Goal: Information Seeking & Learning: Learn about a topic

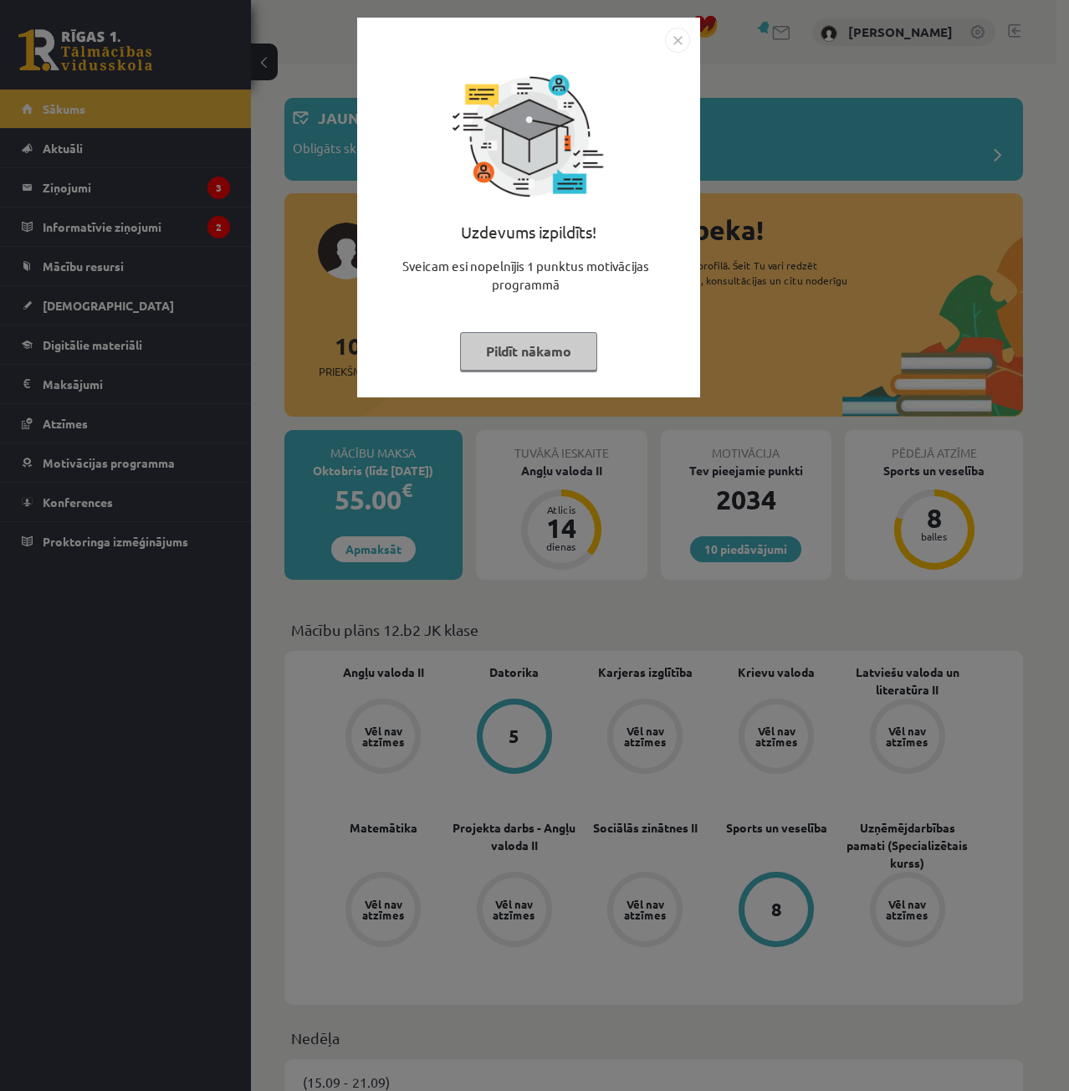
click at [675, 44] on img "Close" at bounding box center [677, 40] width 25 height 25
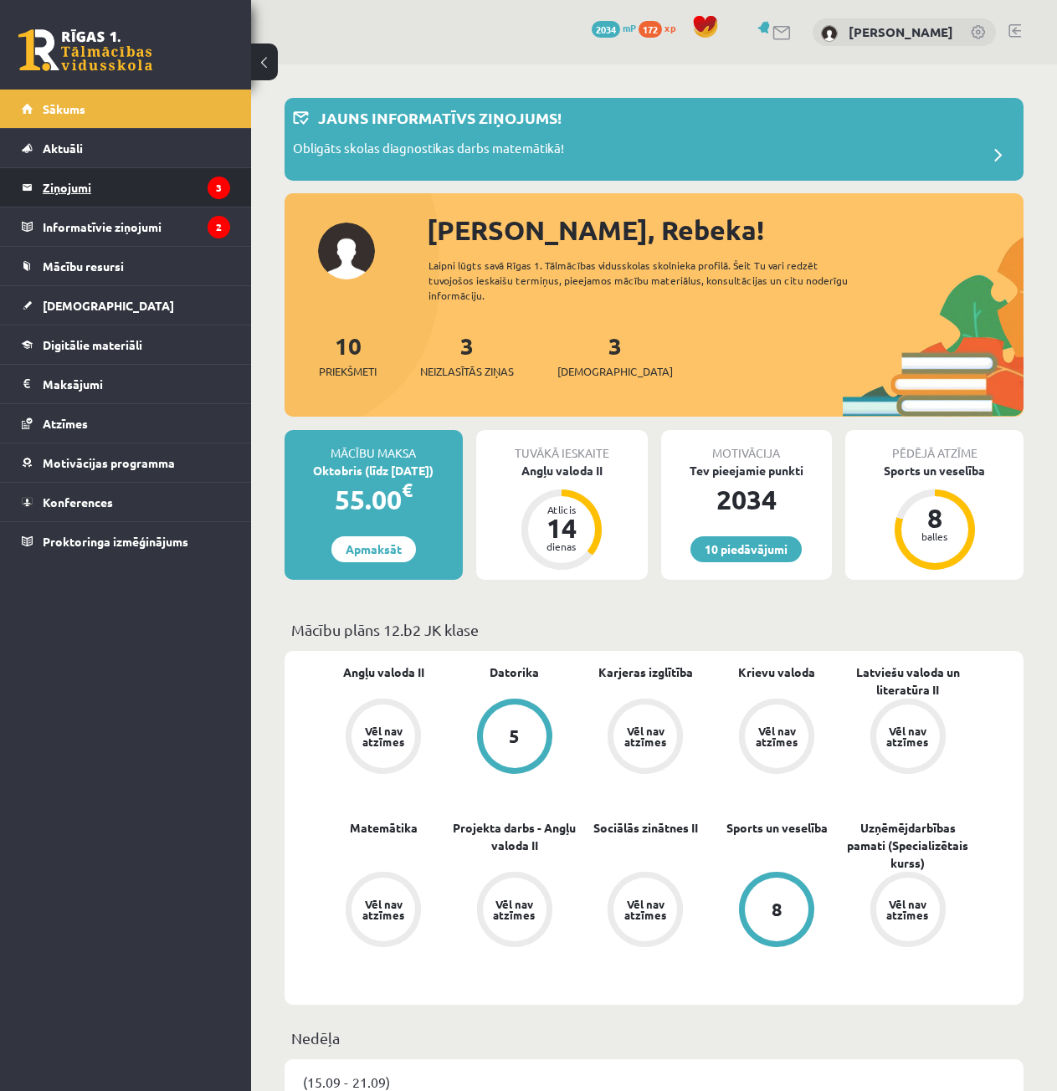
click at [172, 197] on legend "Ziņojumi 3" at bounding box center [136, 187] width 187 height 38
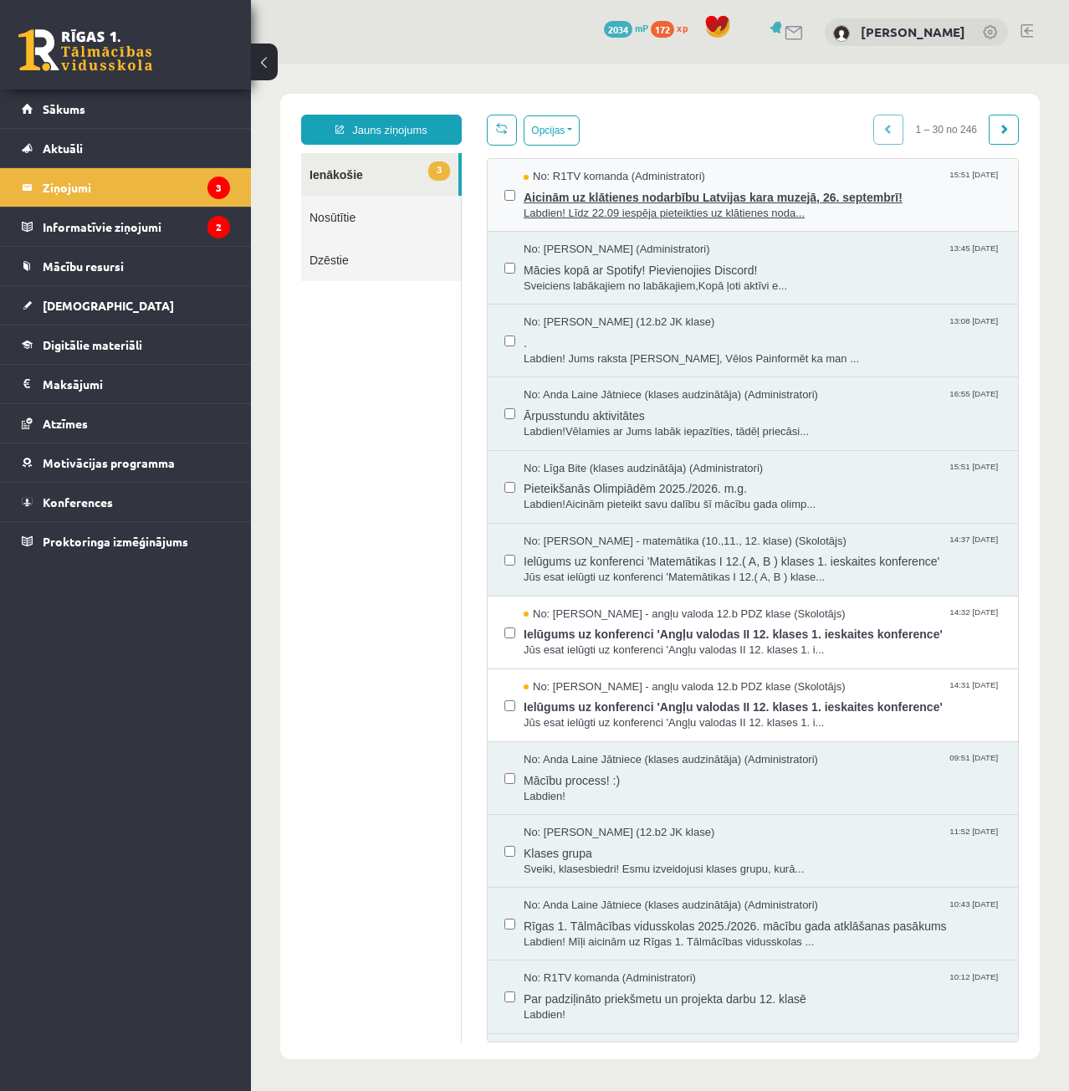
click at [793, 209] on span "Labdien! Līdz 22.09 iespēja pieteikties uz klātienes noda..." at bounding box center [763, 214] width 478 height 16
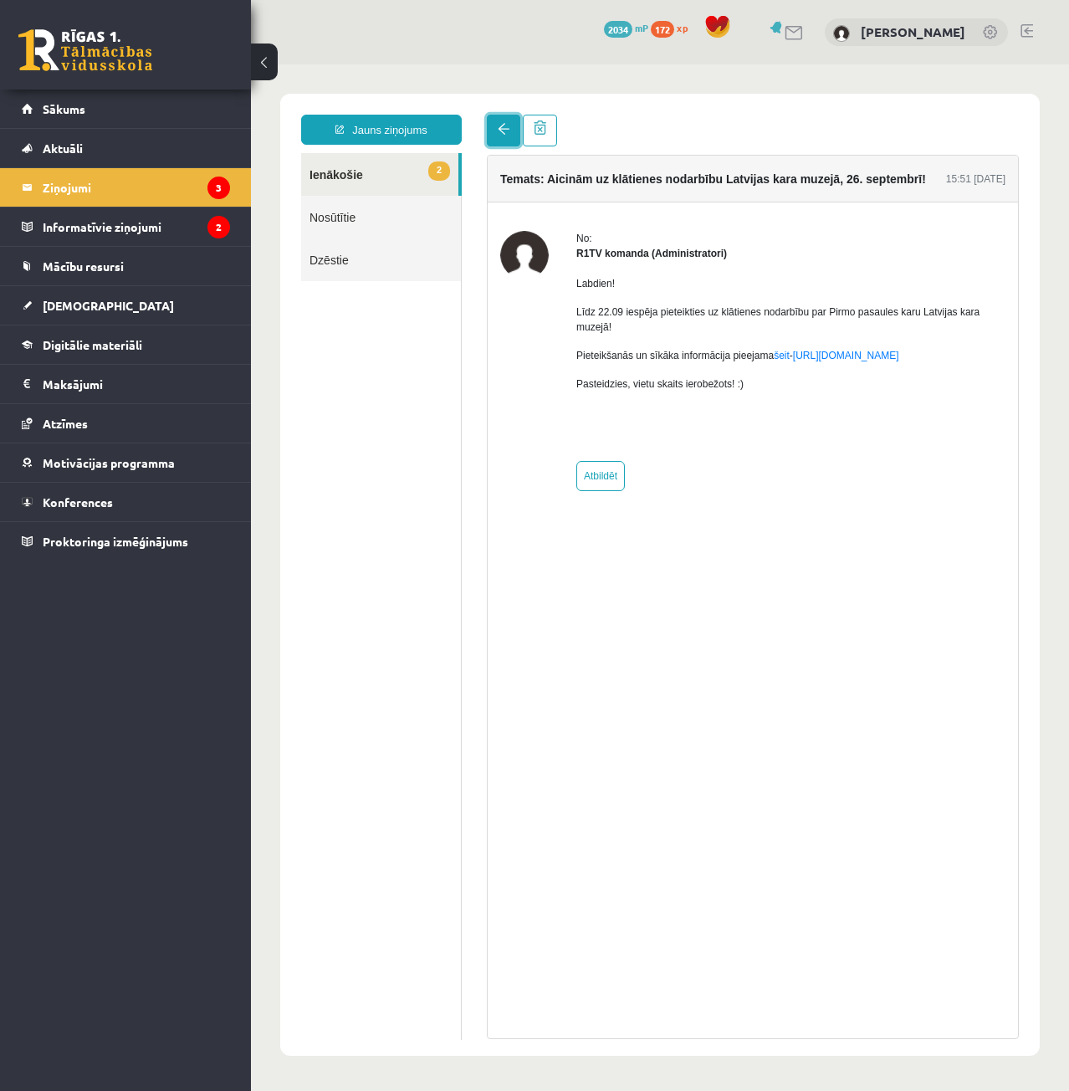
click at [490, 120] on link at bounding box center [503, 131] width 33 height 32
click at [156, 222] on legend "Informatīvie ziņojumi 2" at bounding box center [136, 226] width 187 height 38
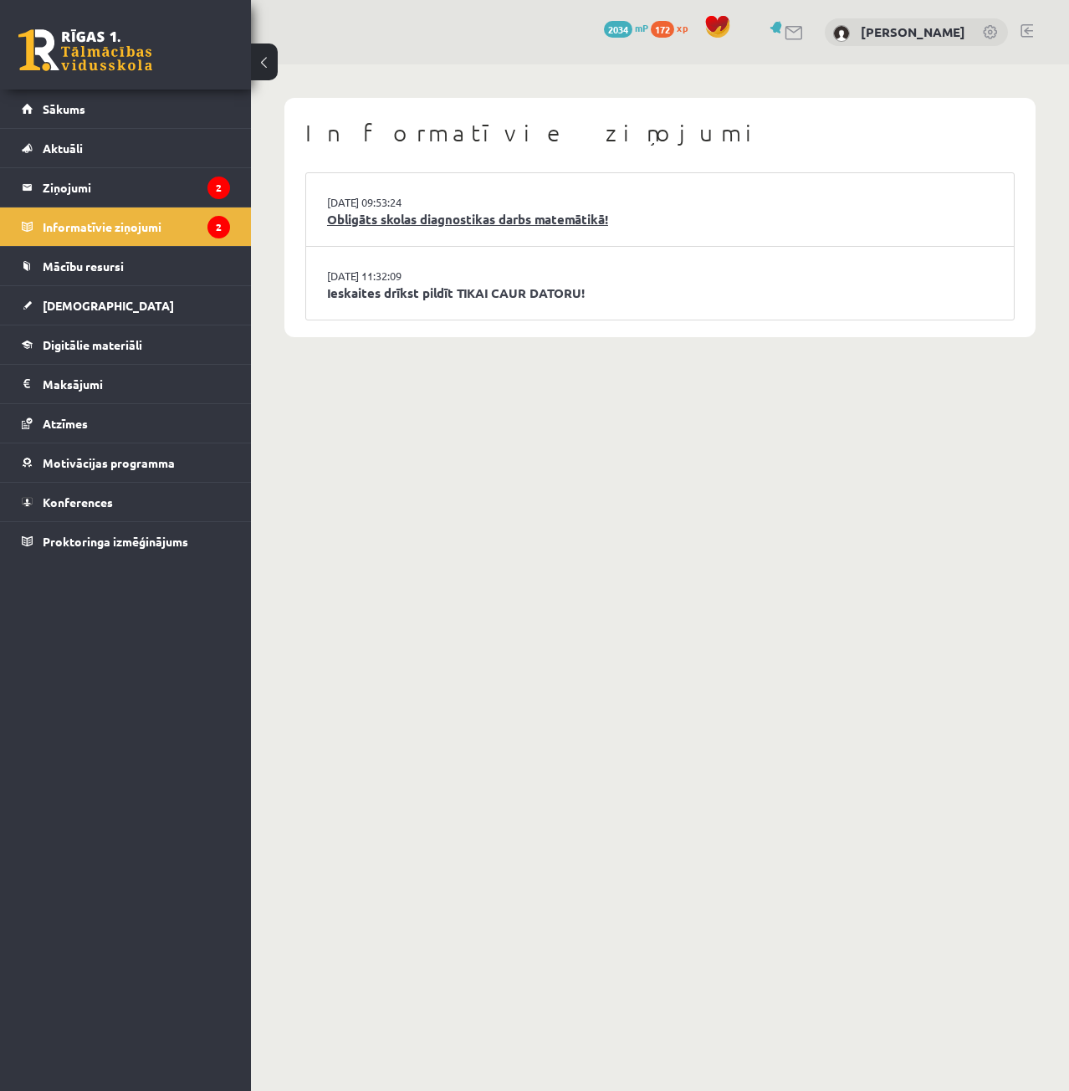
click at [445, 211] on link "Obligāts skolas diagnostikas darbs matemātikā!" at bounding box center [660, 219] width 666 height 19
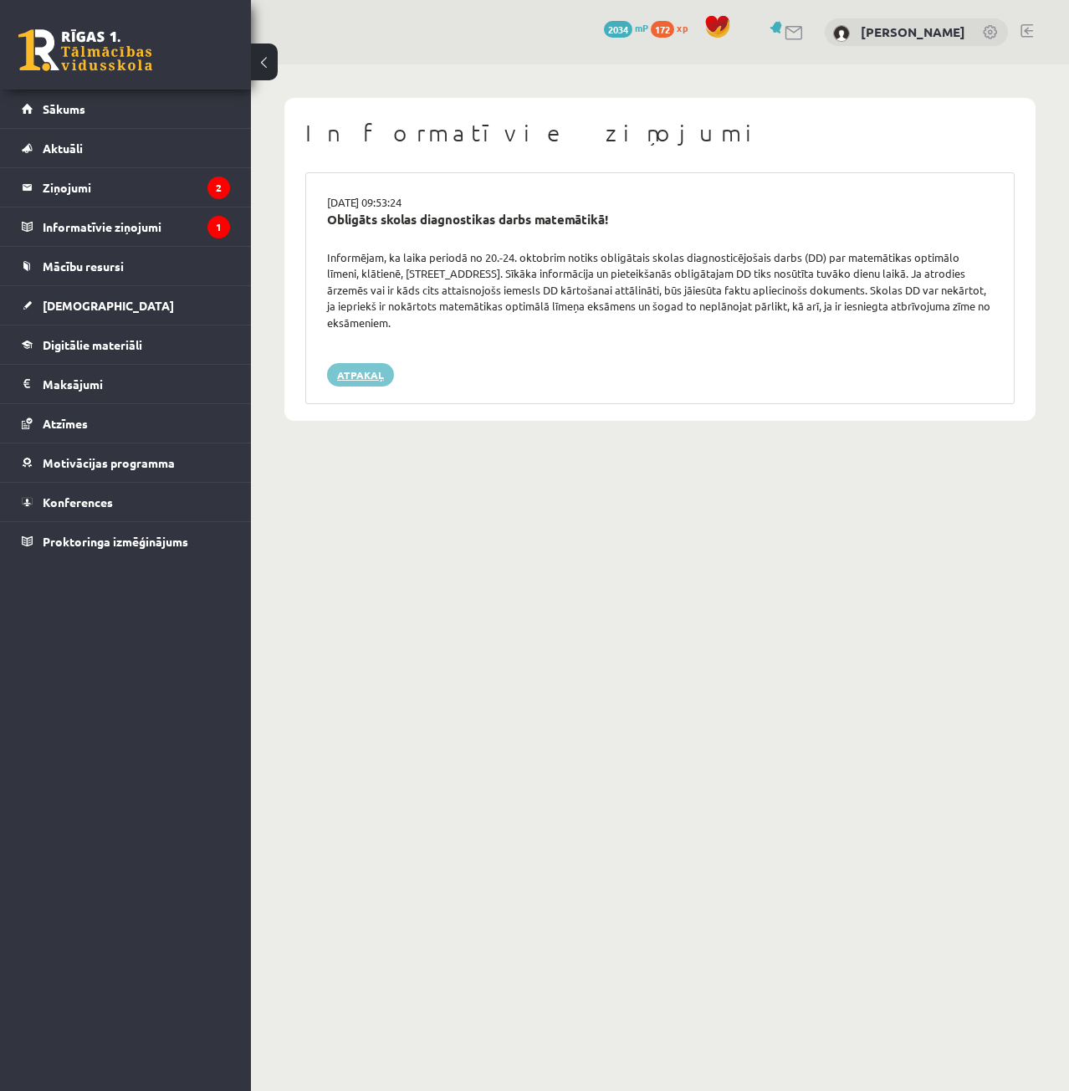
click at [378, 381] on link "Atpakaļ" at bounding box center [360, 374] width 67 height 23
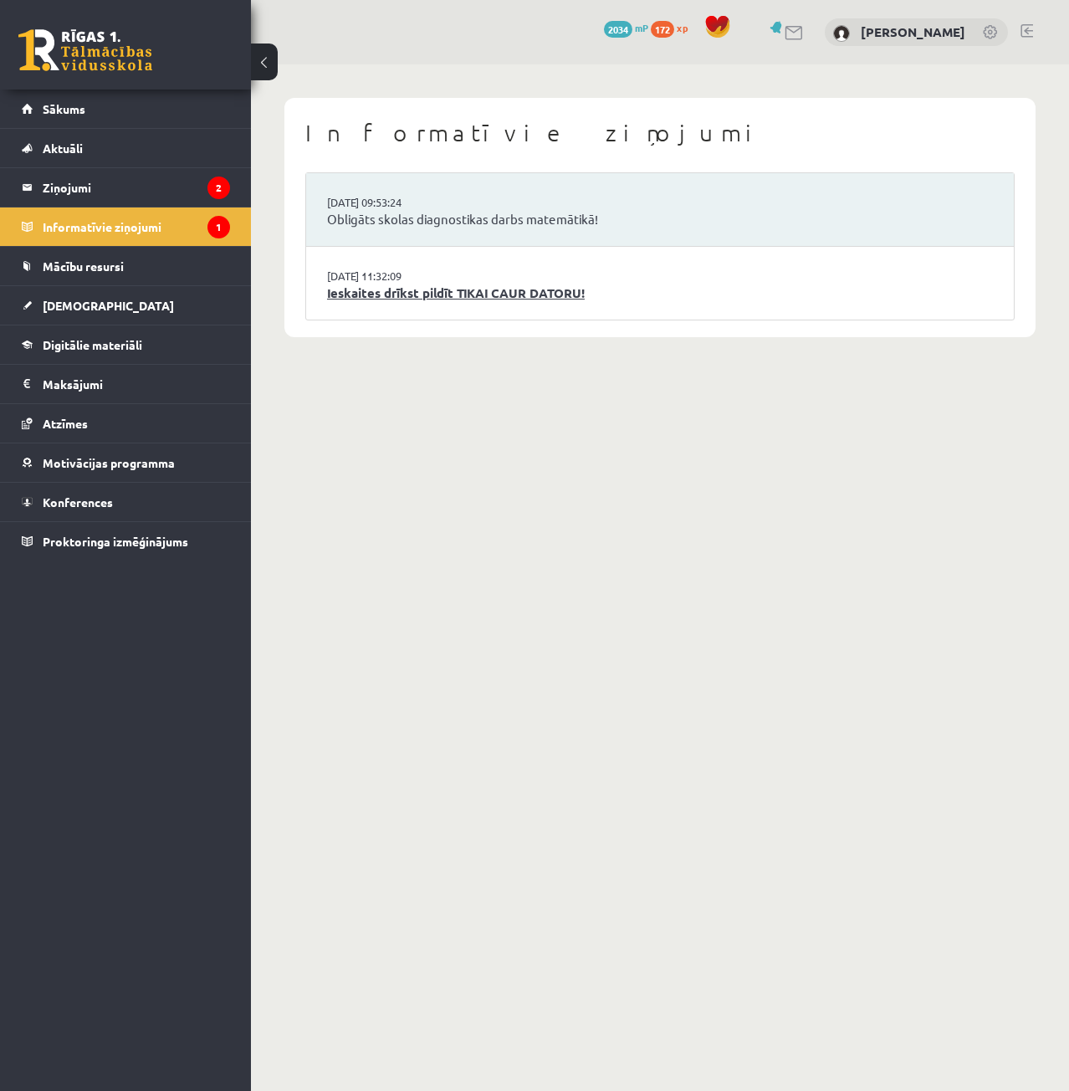
click at [346, 298] on link "Ieskaites drīkst pildīt TIKAI CAUR DATORU!" at bounding box center [660, 293] width 666 height 19
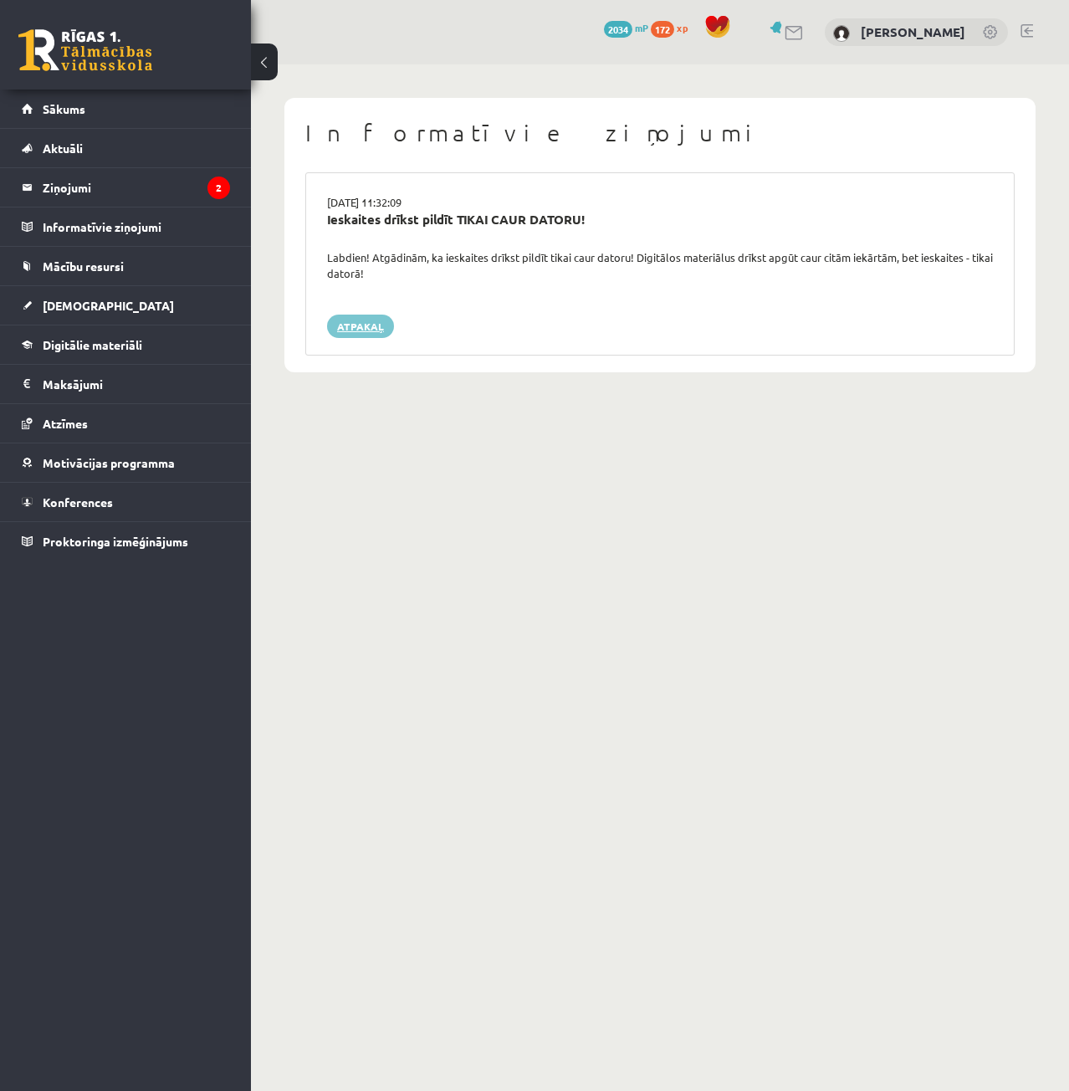
click at [367, 322] on link "Atpakaļ" at bounding box center [360, 326] width 67 height 23
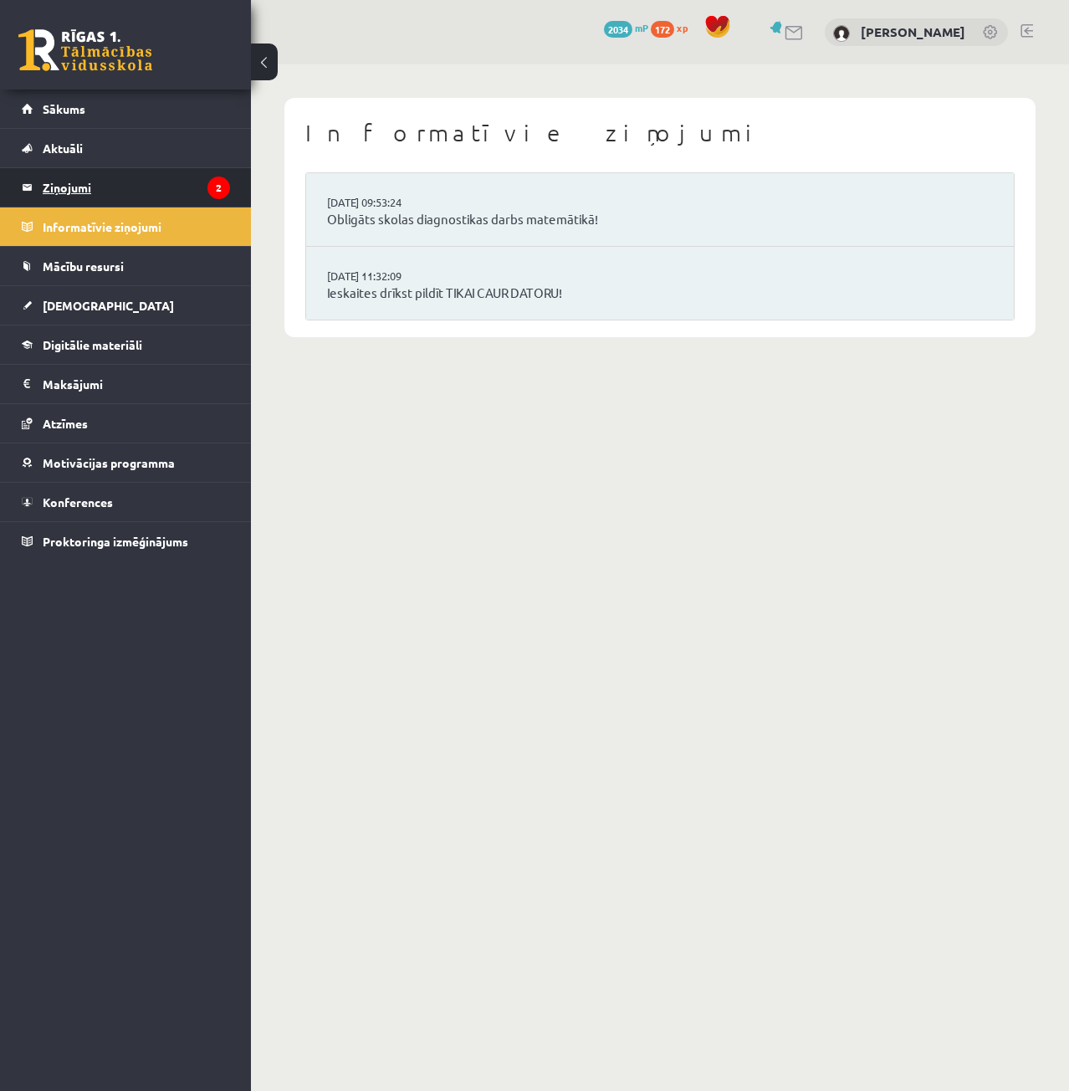
click at [128, 186] on legend "Ziņojumi 2" at bounding box center [136, 187] width 187 height 38
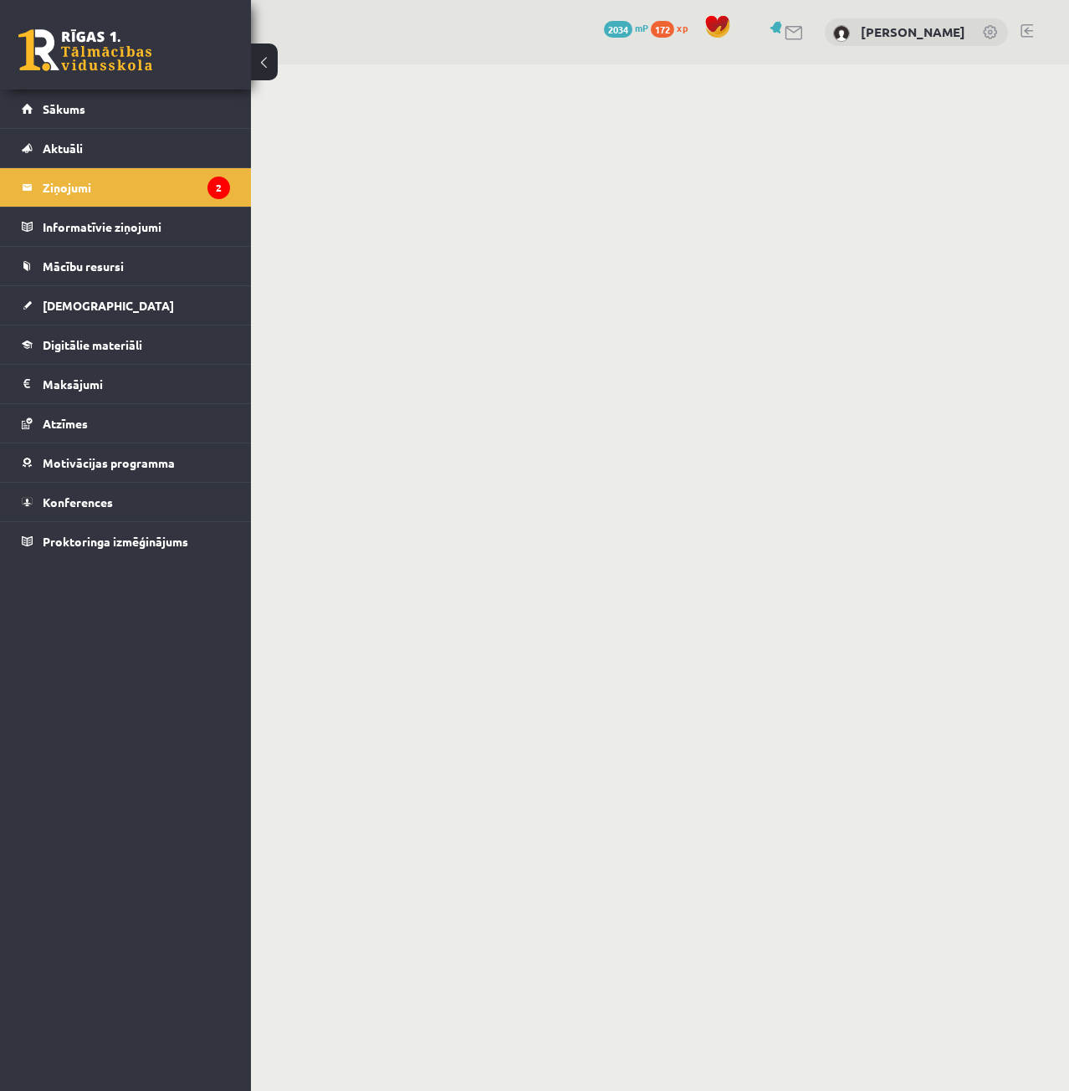
click at [105, 60] on link at bounding box center [85, 50] width 134 height 42
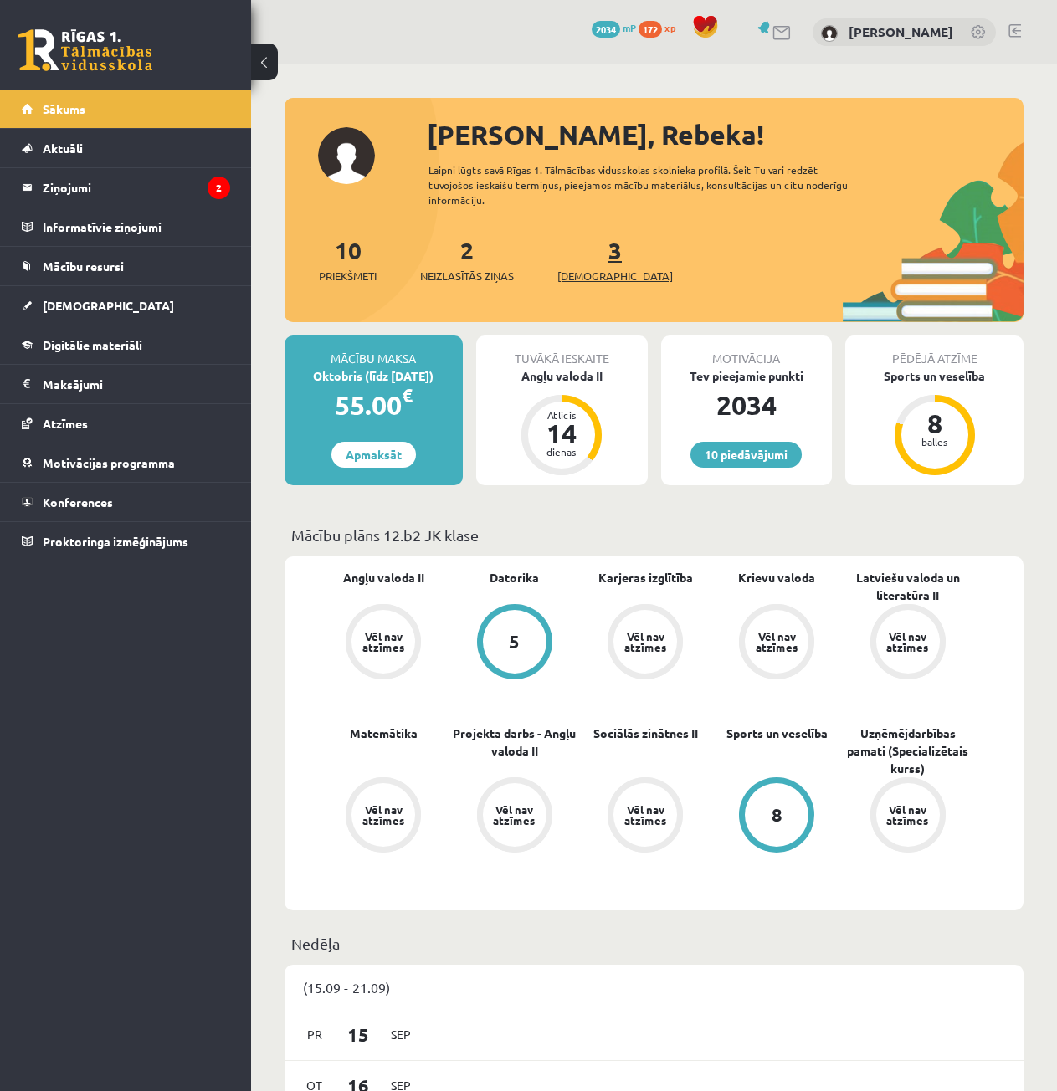
click at [591, 255] on link "3 Ieskaites" at bounding box center [614, 259] width 115 height 49
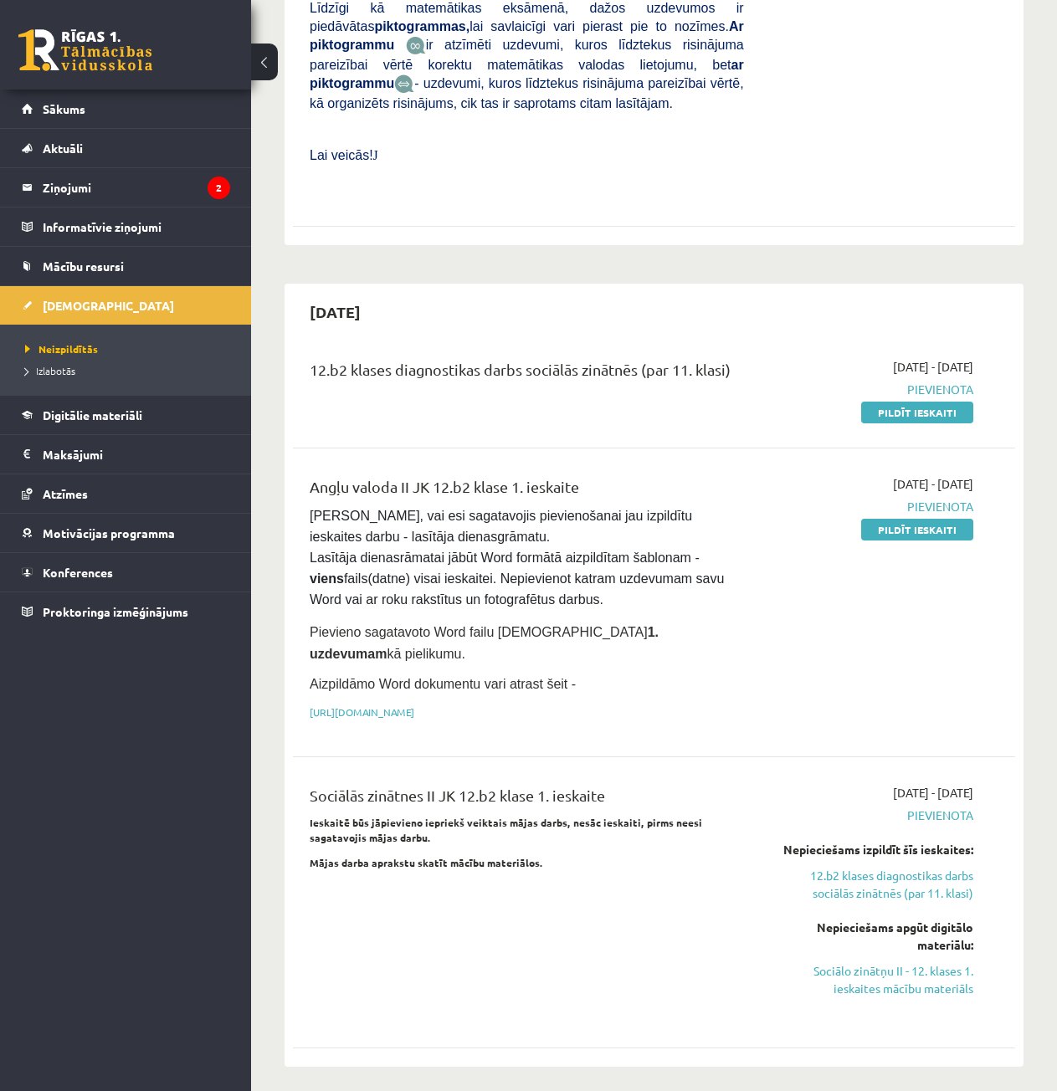
scroll to position [920, 0]
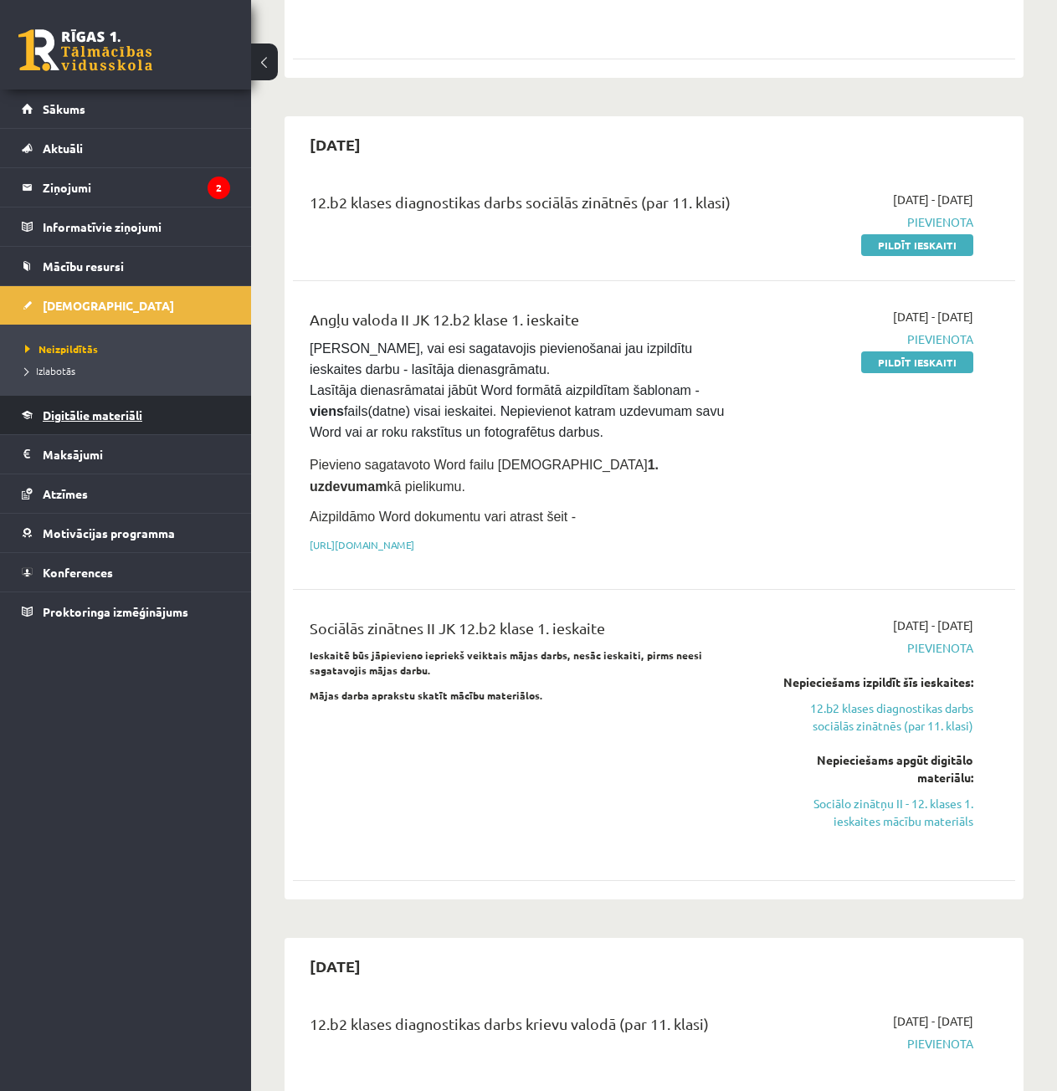
click at [96, 422] on link "Digitālie materiāli" at bounding box center [126, 415] width 208 height 38
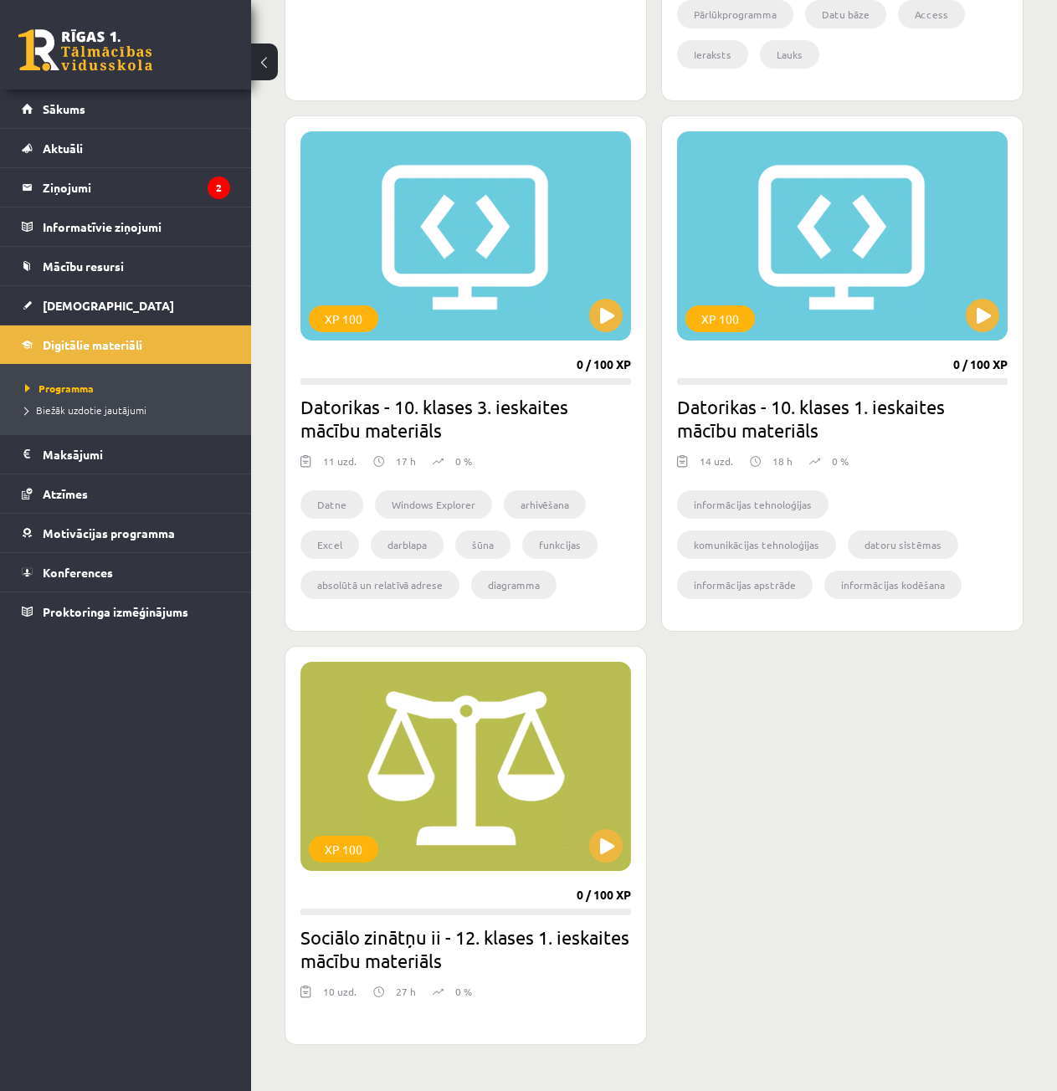
scroll to position [1506, 0]
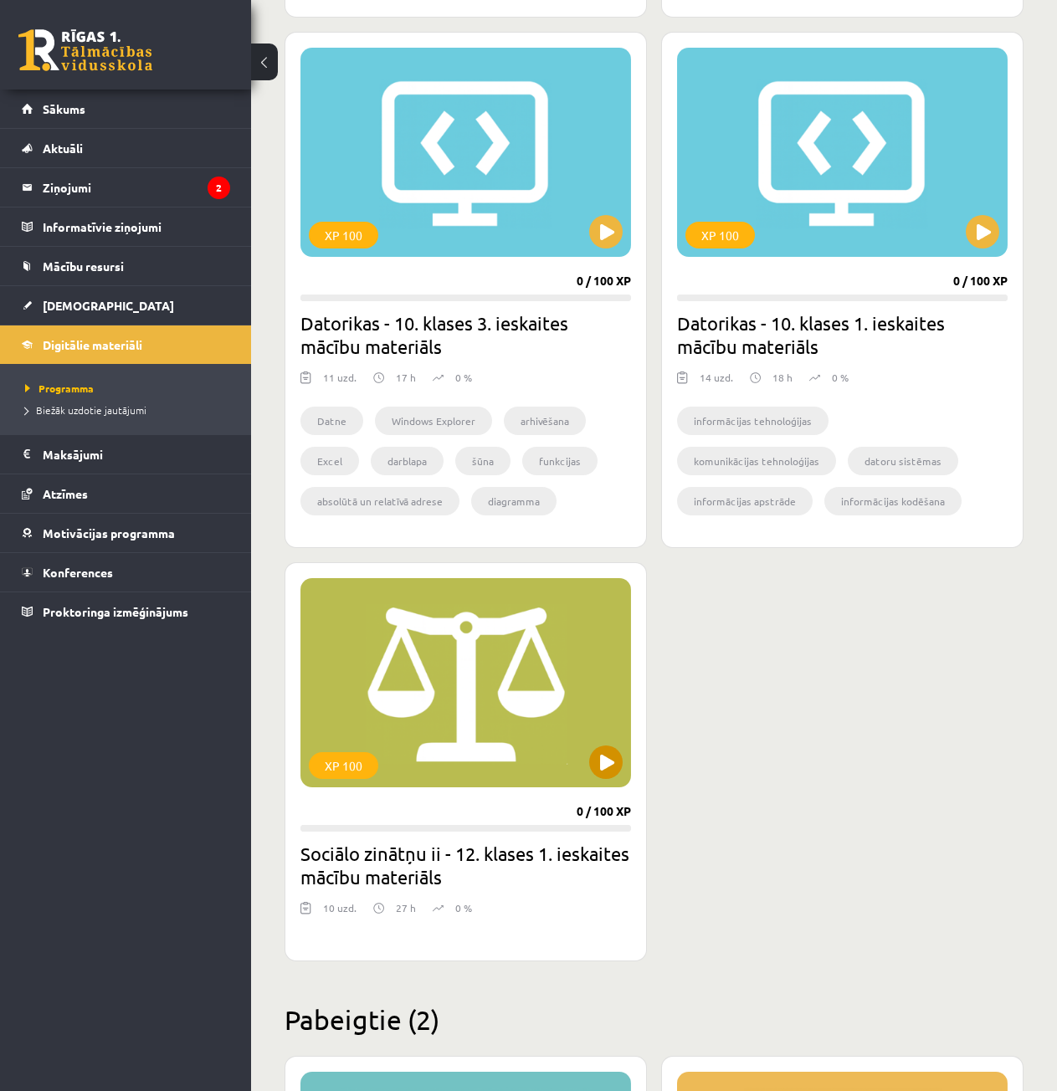
click at [559, 763] on div "XP 100" at bounding box center [465, 682] width 330 height 209
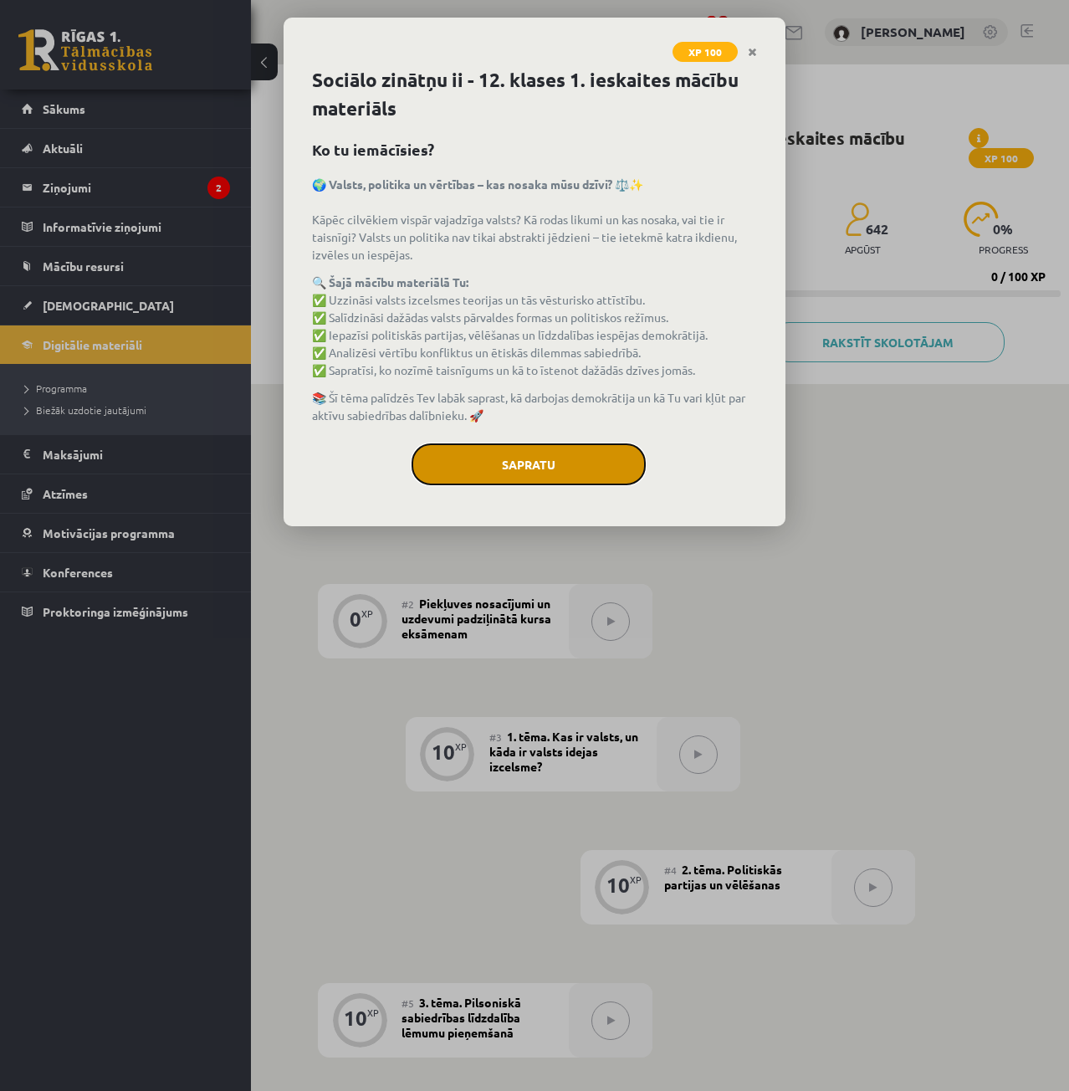
click at [593, 450] on button "Sapratu" at bounding box center [529, 464] width 234 height 42
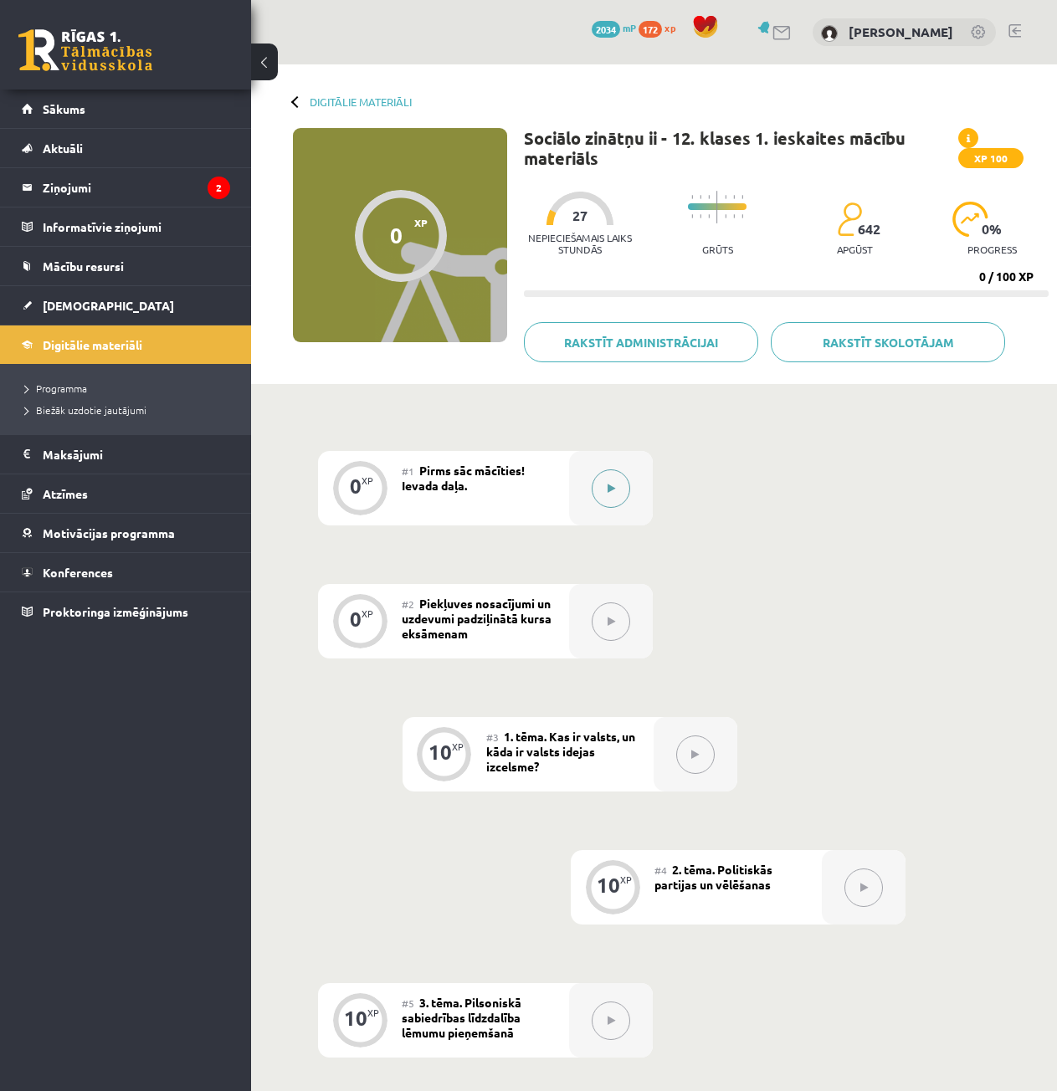
click at [626, 484] on button at bounding box center [611, 488] width 38 height 38
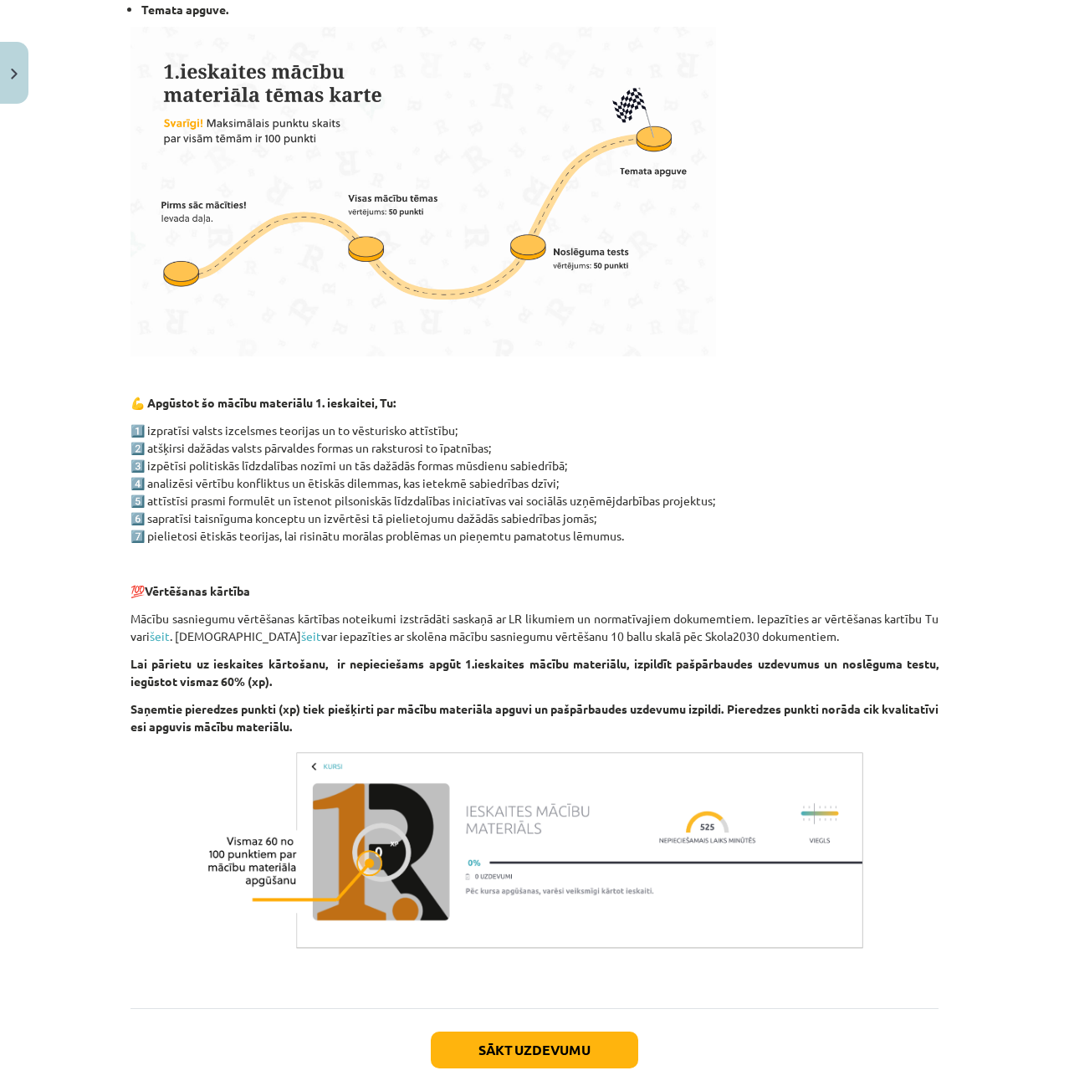
scroll to position [251, 0]
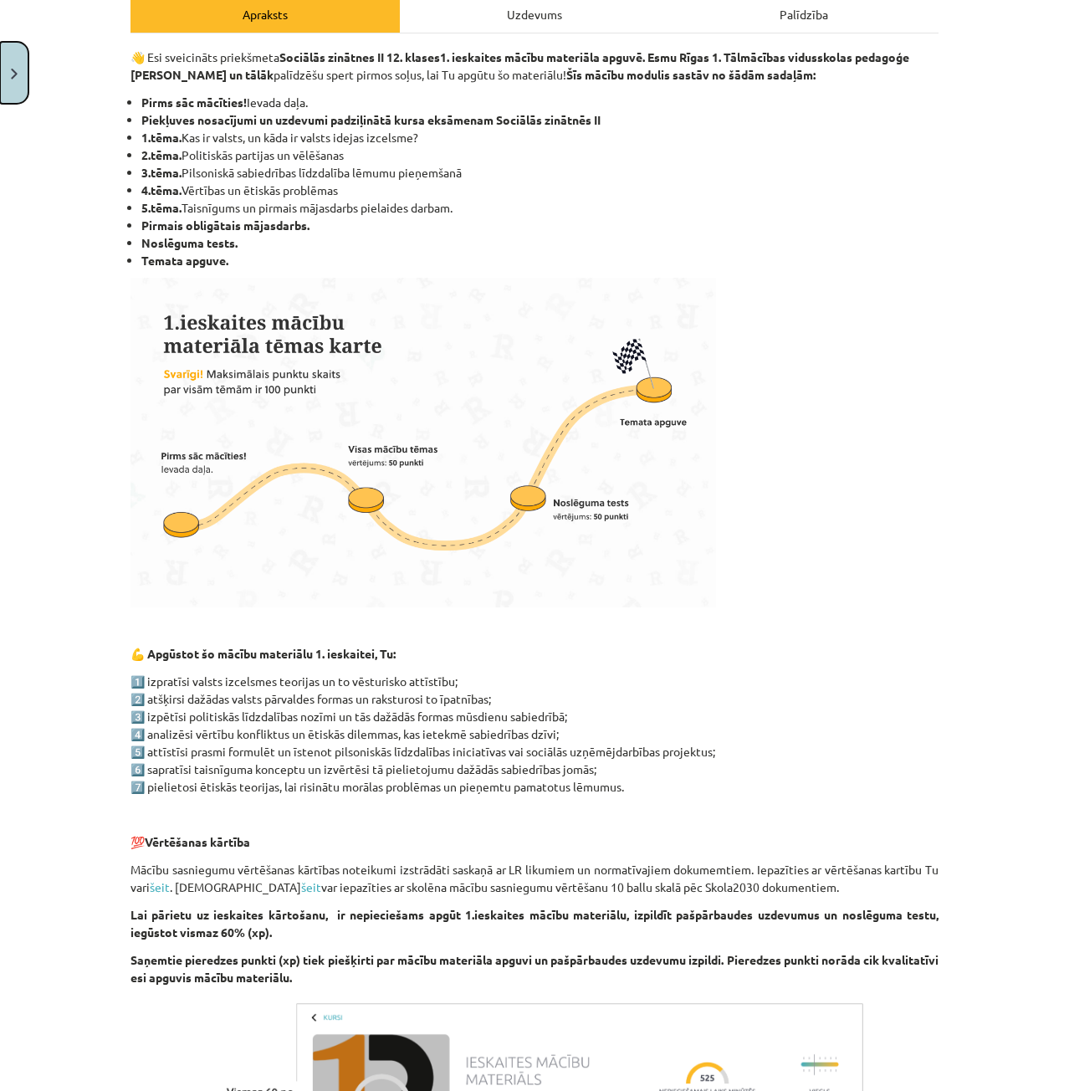
click at [23, 74] on button "Close" at bounding box center [14, 73] width 28 height 62
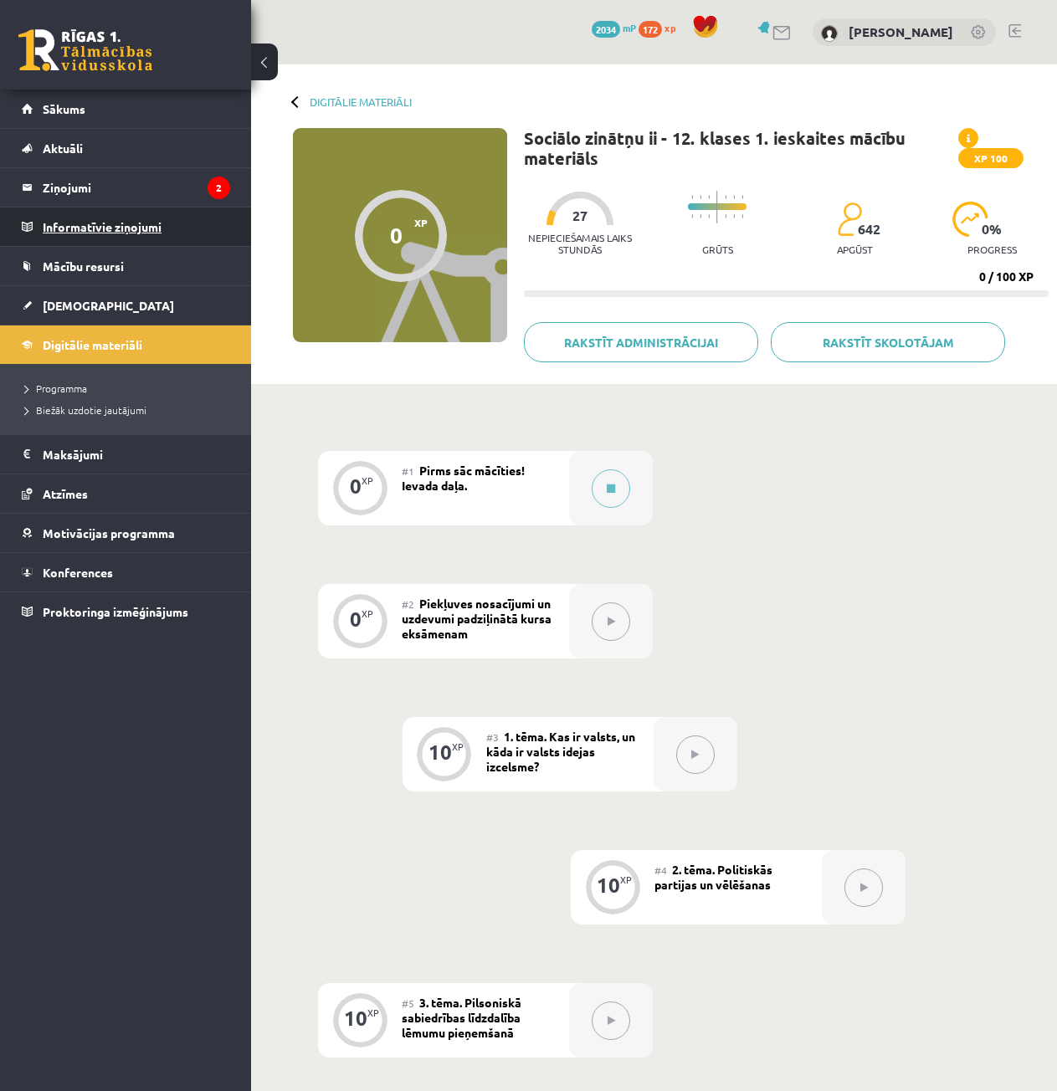
click at [86, 225] on legend "Informatīvie ziņojumi 0" at bounding box center [136, 226] width 187 height 38
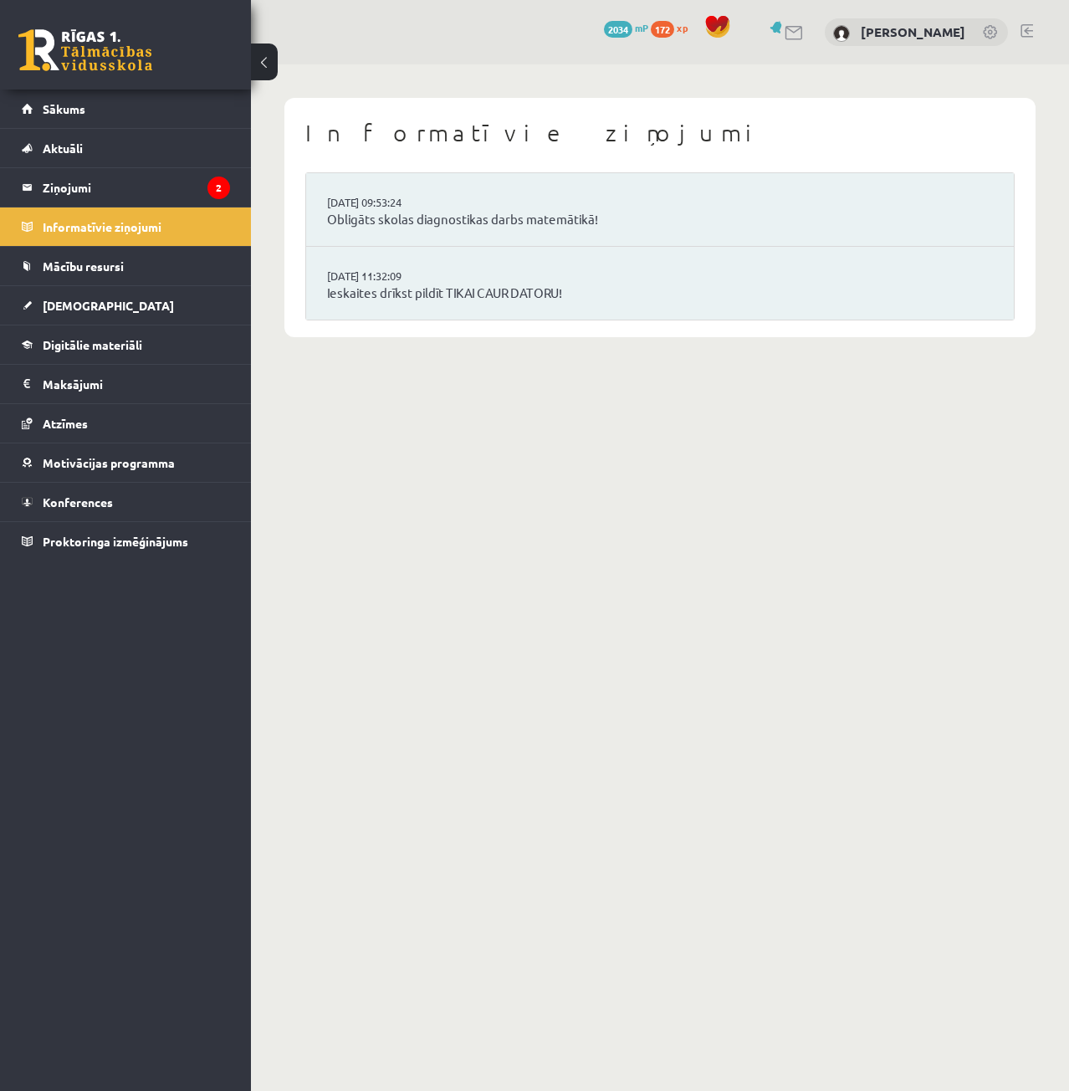
click at [541, 207] on li "16.09.2025 09:53:24 Obligāts skolas diagnostikas darbs matemātikā!" at bounding box center [660, 210] width 708 height 74
click at [540, 214] on link "Obligāts skolas diagnostikas darbs matemātikā!" at bounding box center [660, 219] width 666 height 19
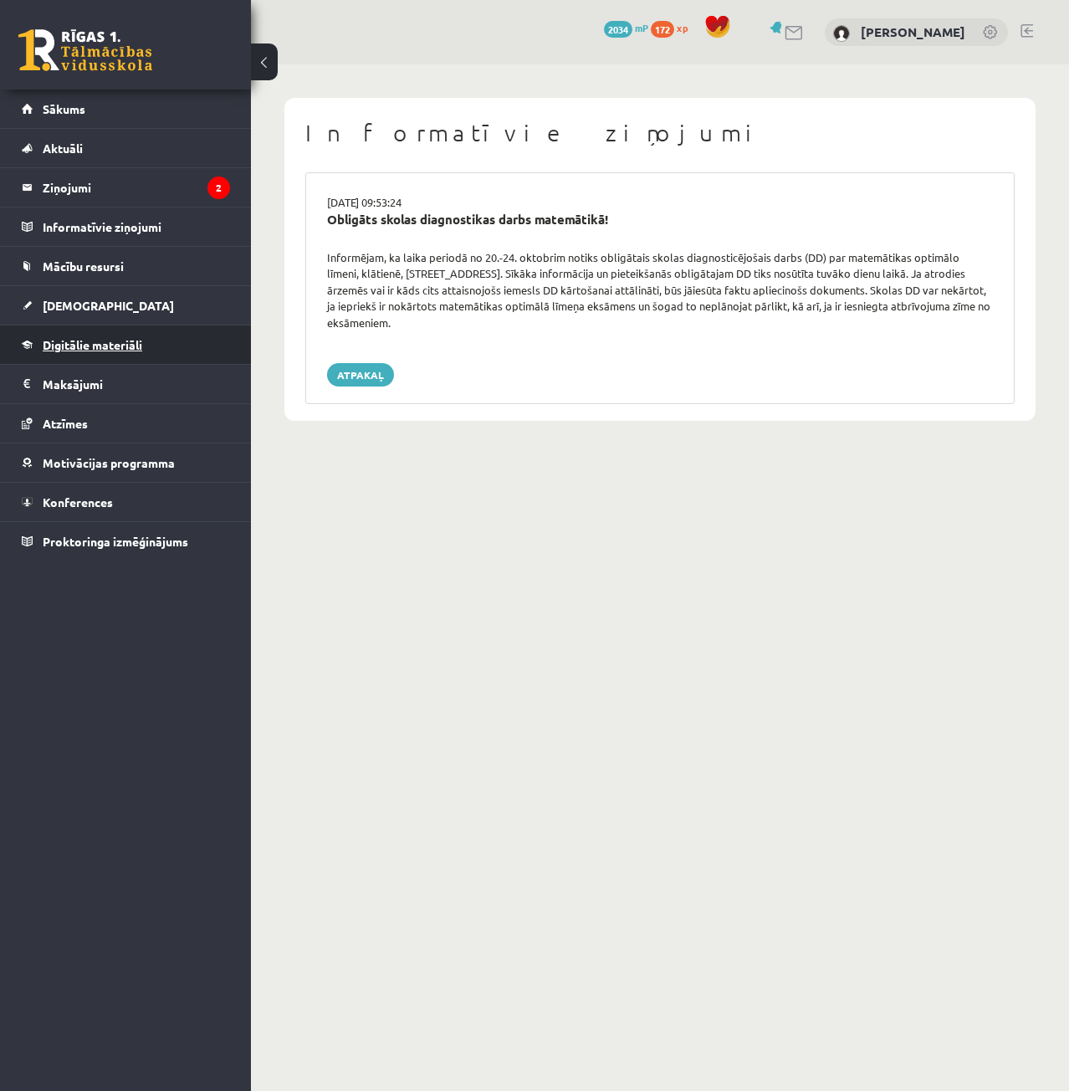
click at [105, 346] on span "Digitālie materiāli" at bounding box center [93, 344] width 100 height 15
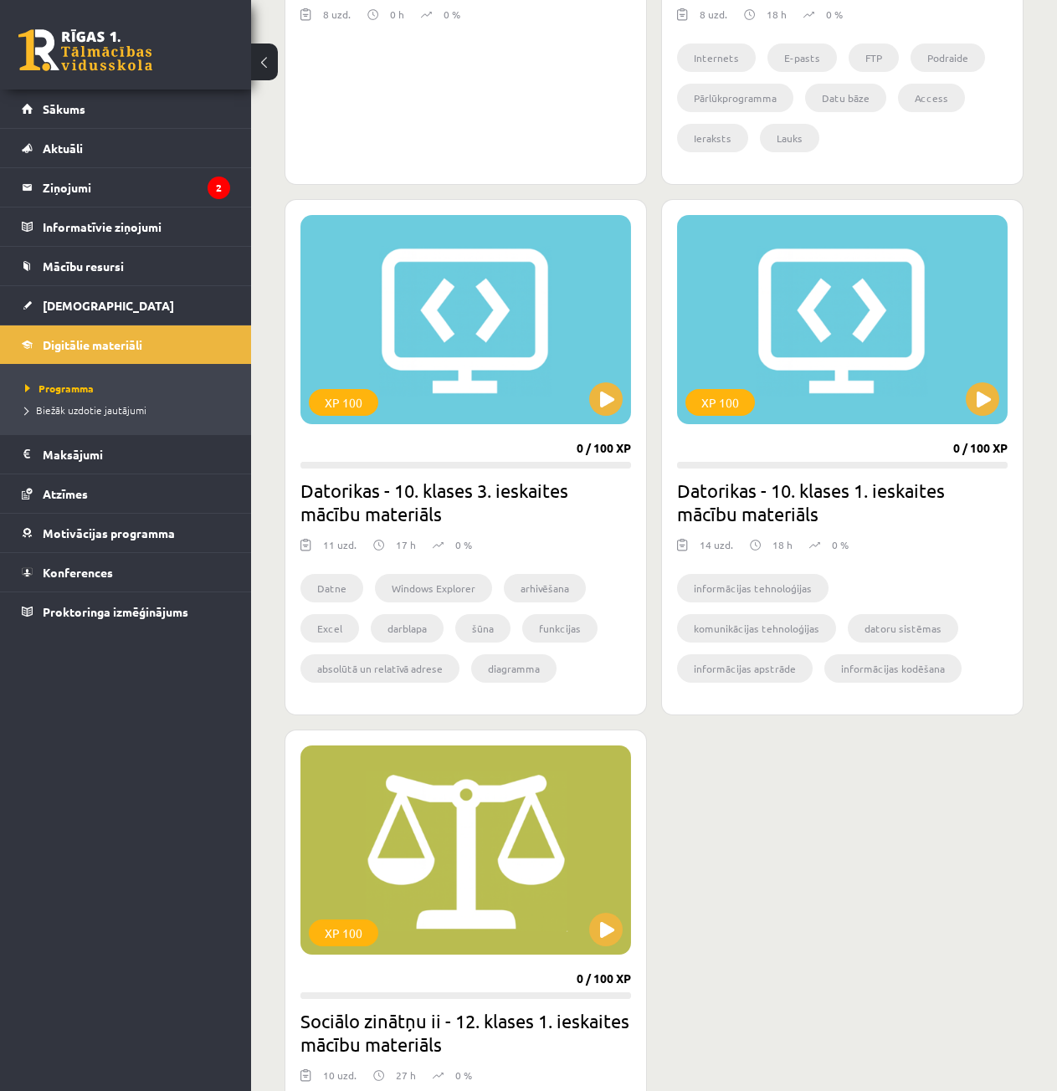
scroll to position [1506, 0]
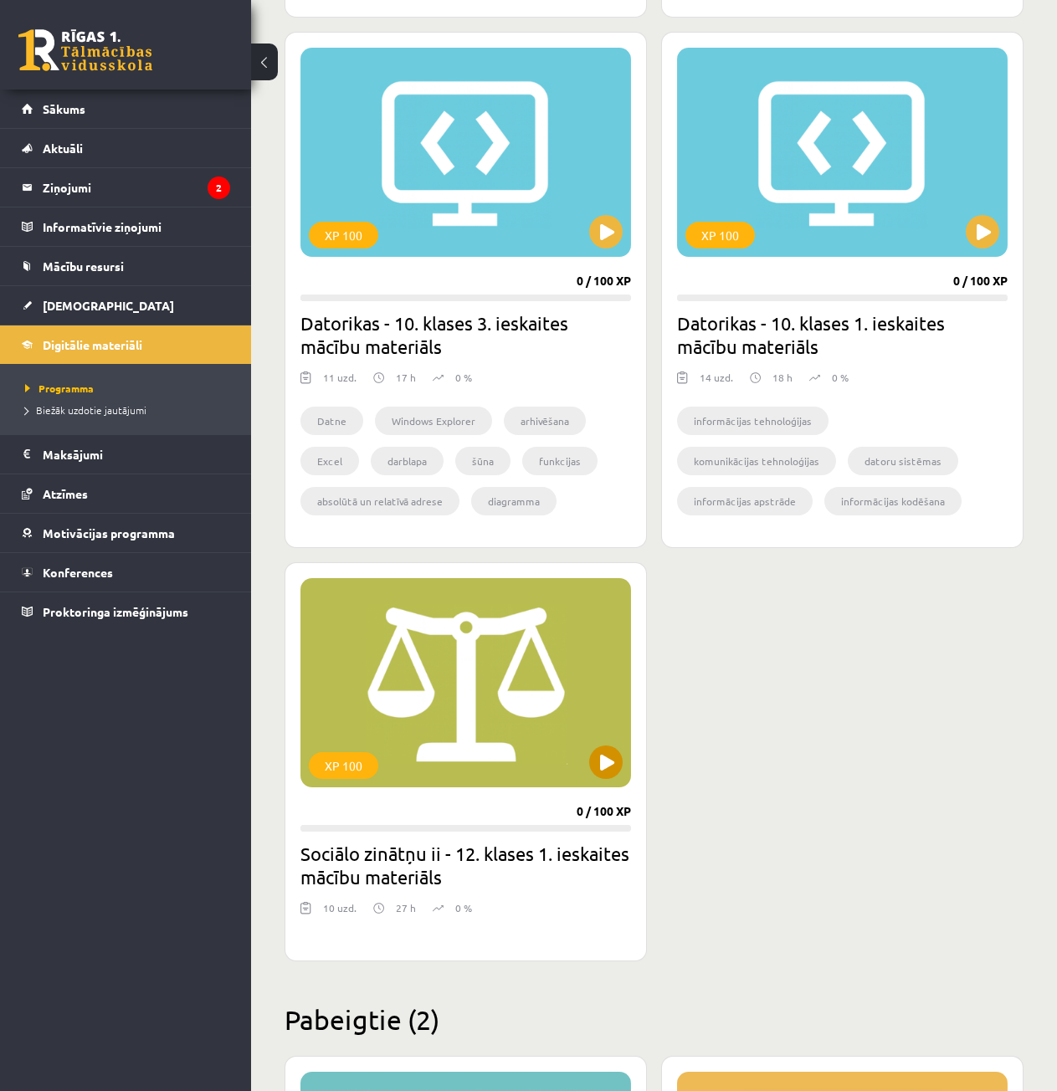
click at [596, 778] on div "XP 100" at bounding box center [465, 682] width 330 height 209
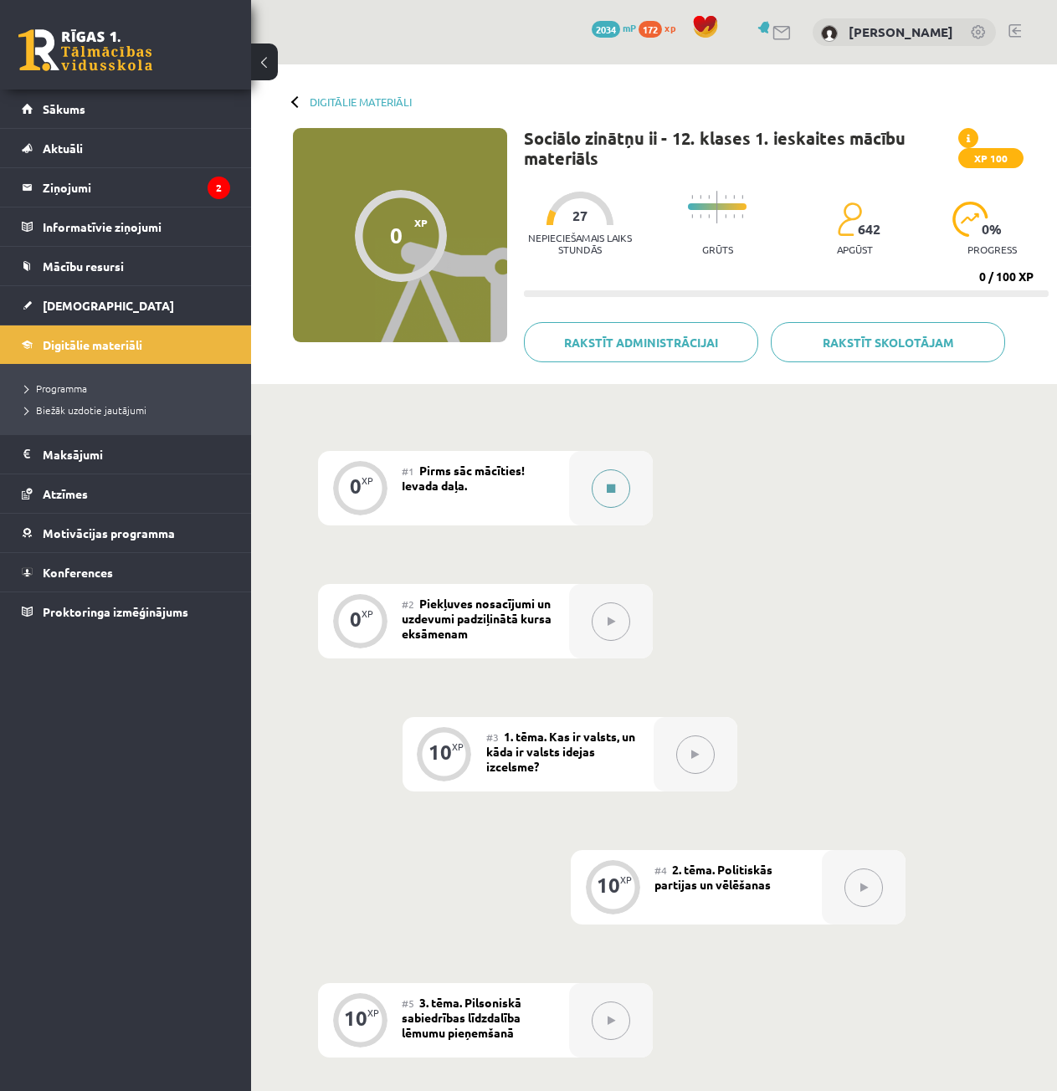
click at [603, 494] on button at bounding box center [611, 488] width 38 height 38
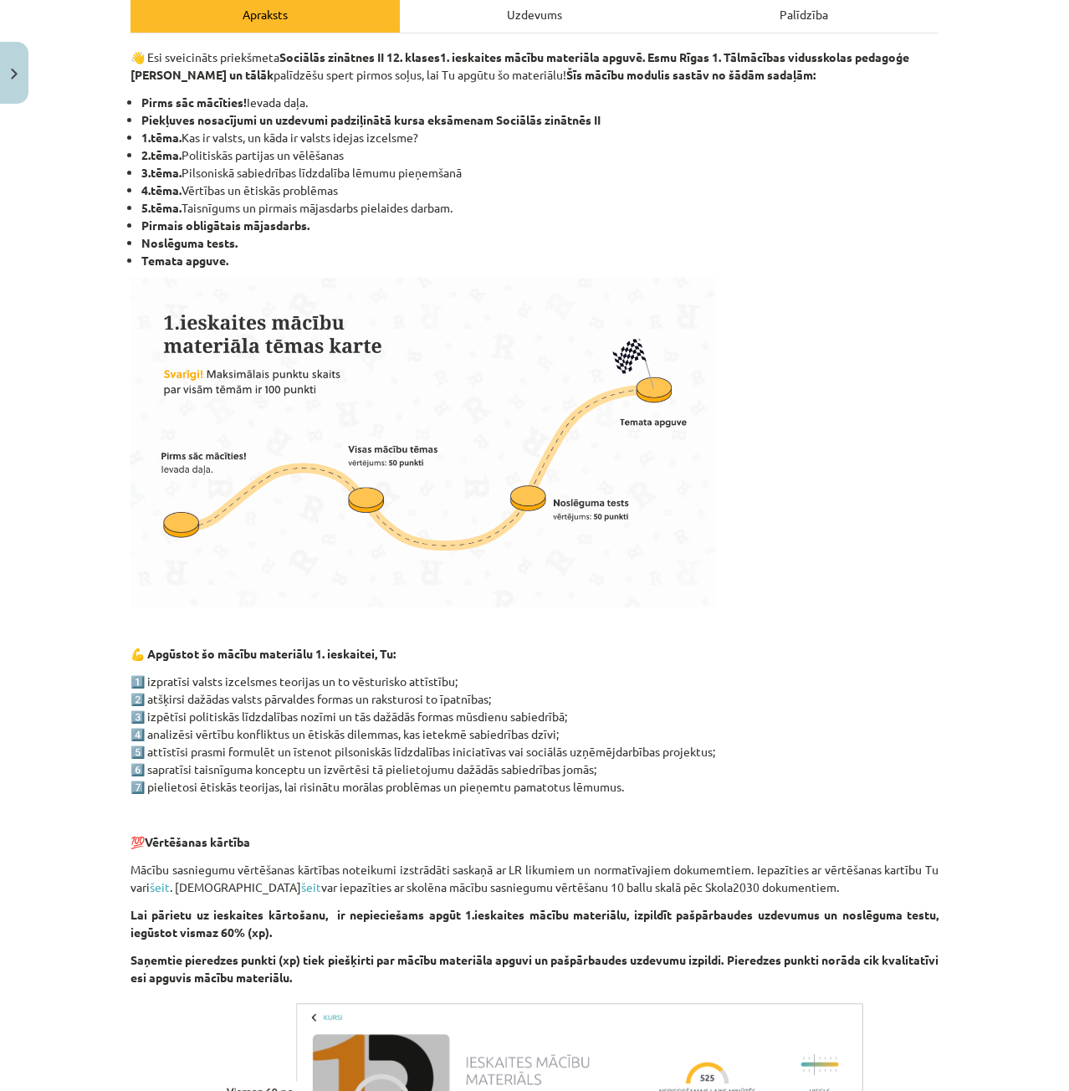
scroll to position [84, 0]
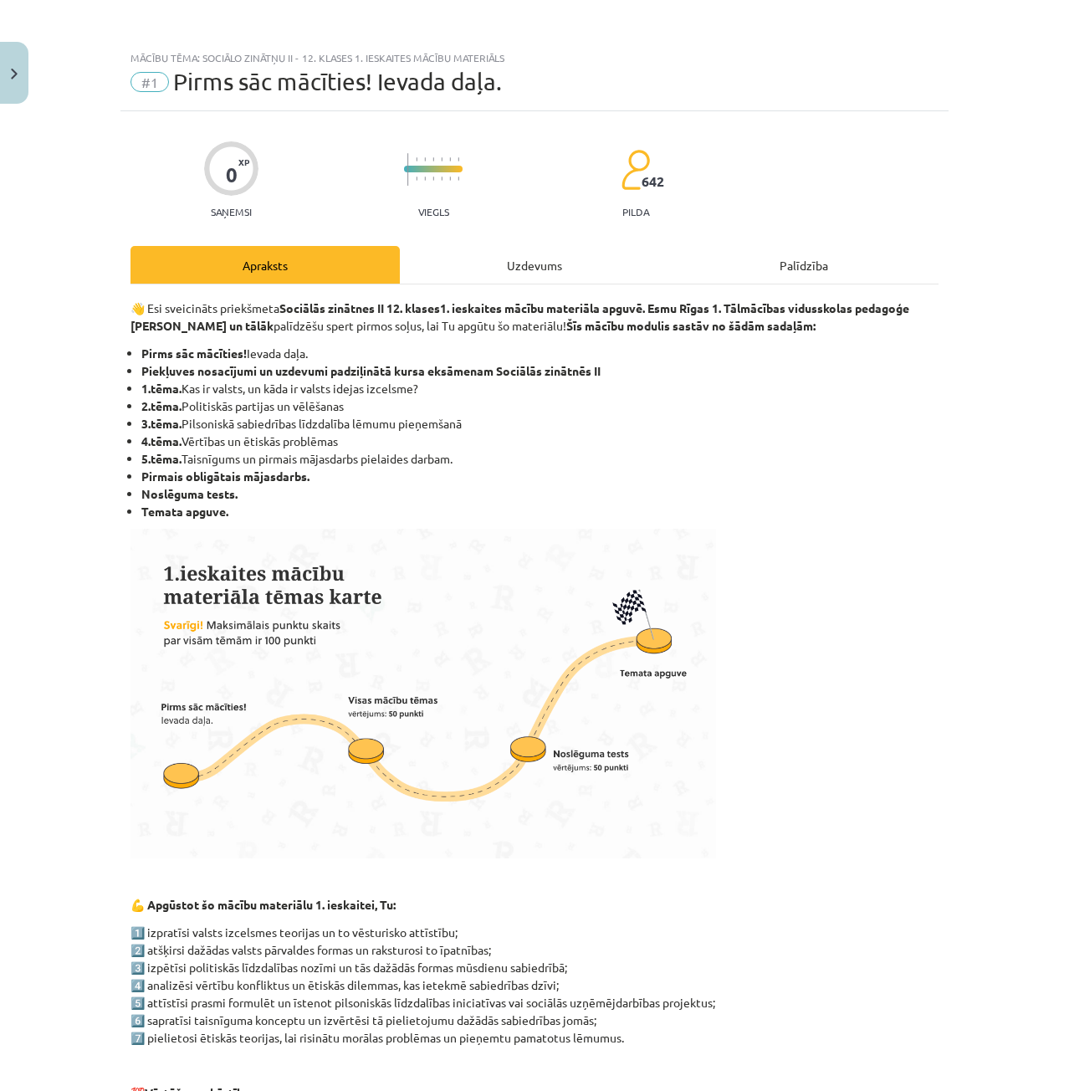
click at [516, 273] on div "Uzdevums" at bounding box center [534, 265] width 269 height 38
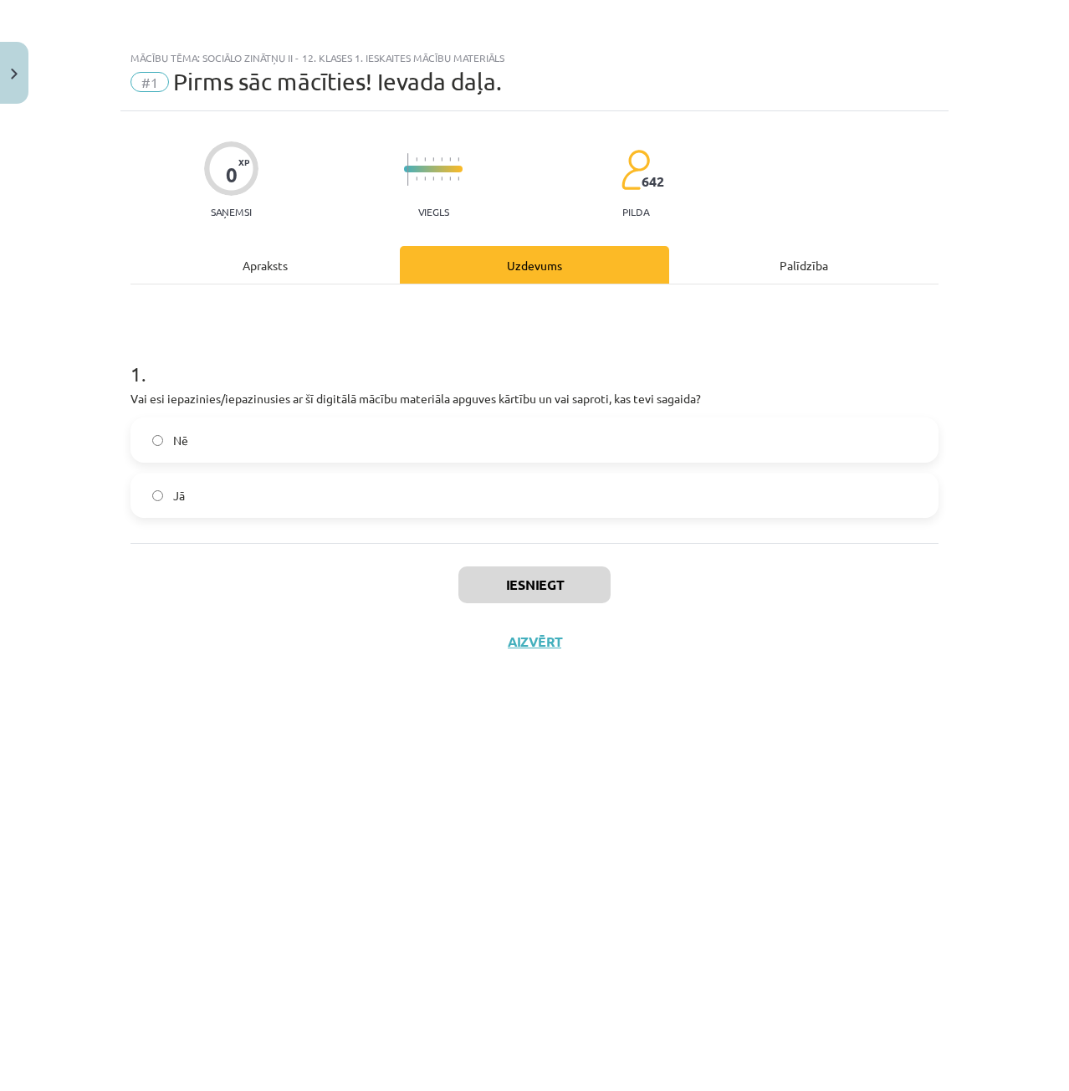
scroll to position [0, 0]
click at [322, 485] on label "Jā" at bounding box center [534, 495] width 805 height 42
click at [524, 587] on button "Iesniegt" at bounding box center [535, 584] width 152 height 37
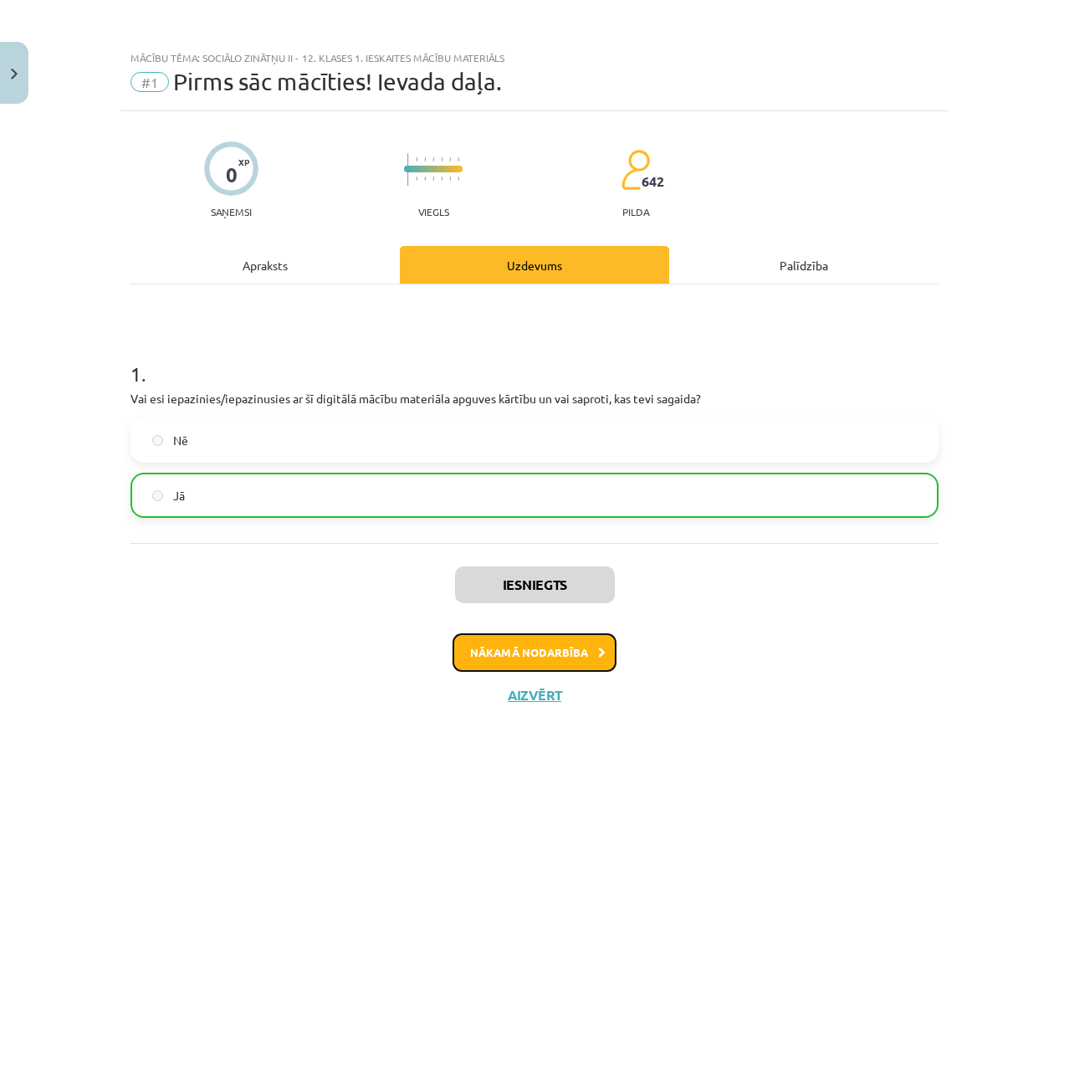
click at [572, 648] on button "Nākamā nodarbība" at bounding box center [535, 652] width 164 height 38
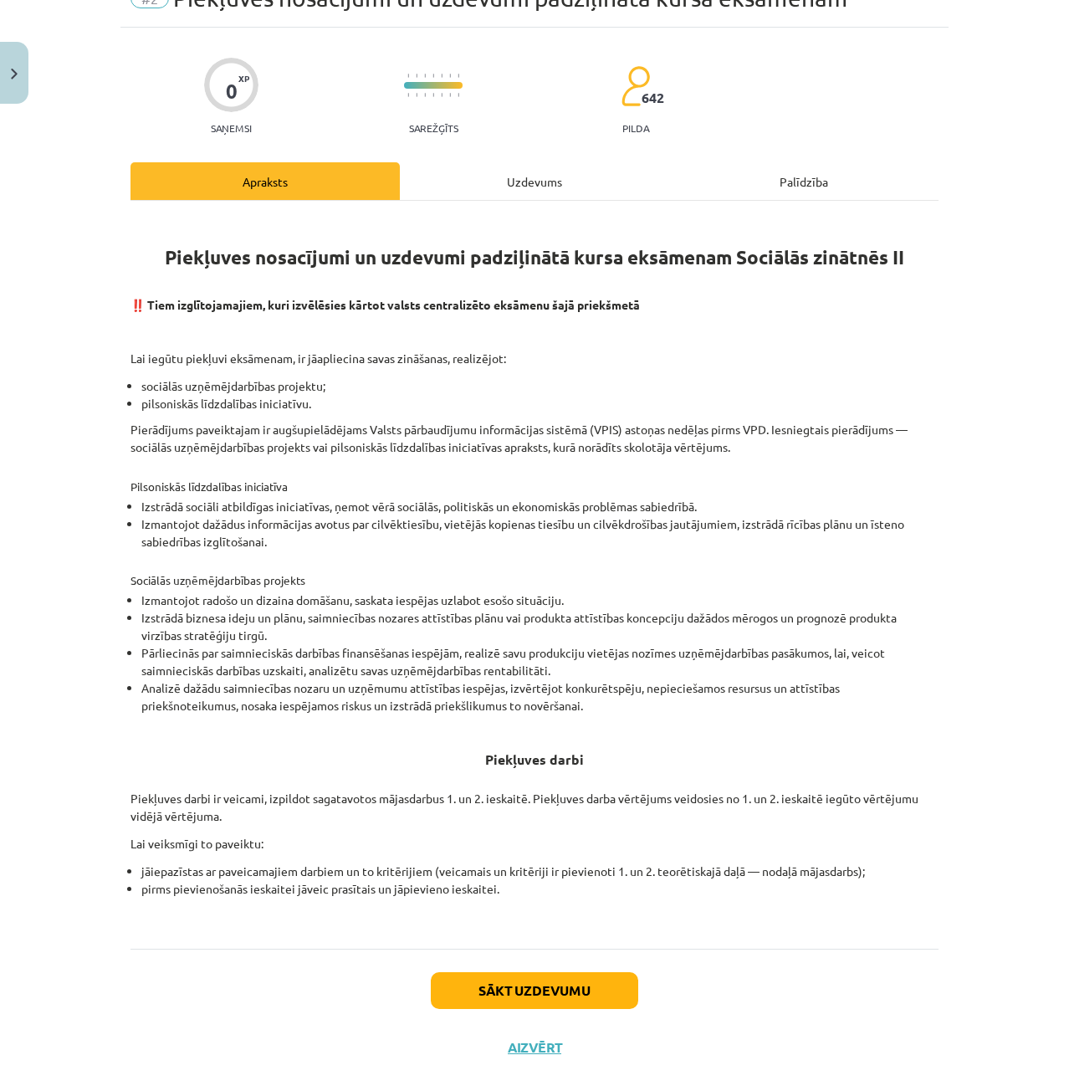
scroll to position [109, 0]
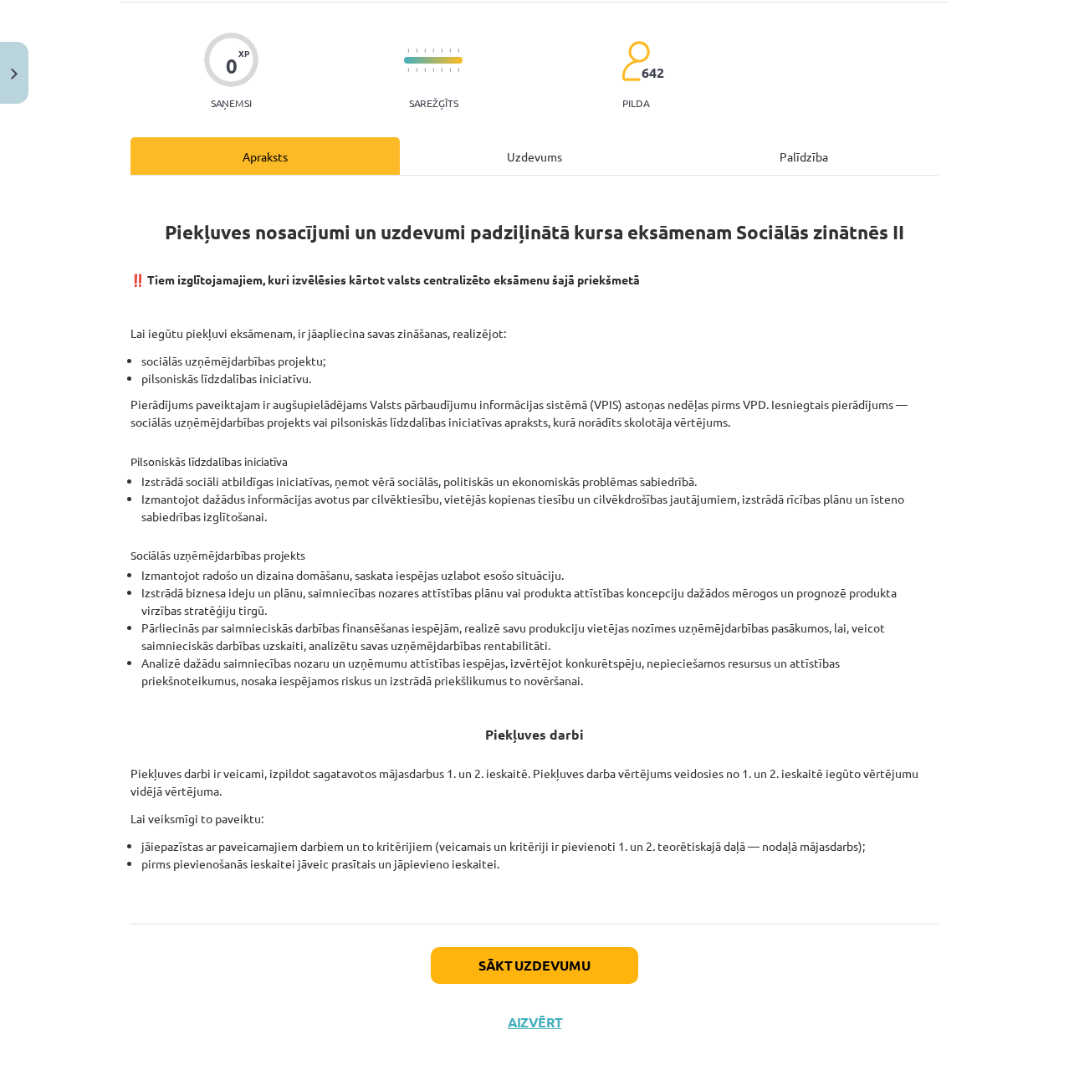
click at [552, 158] on div "Uzdevums" at bounding box center [534, 156] width 269 height 38
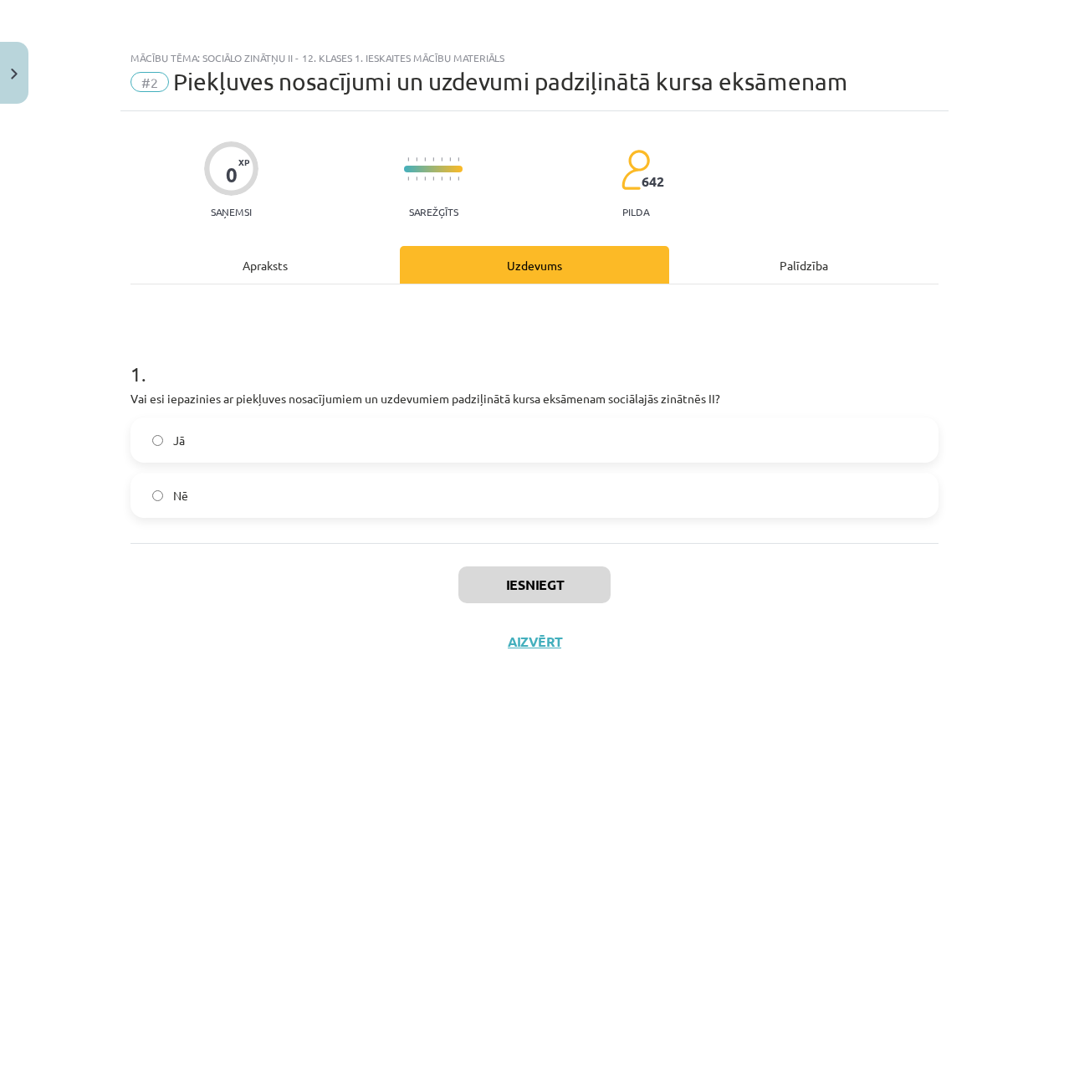
scroll to position [0, 0]
click at [264, 440] on label "Jā" at bounding box center [534, 440] width 805 height 42
click at [569, 589] on button "Iesniegt" at bounding box center [535, 584] width 152 height 37
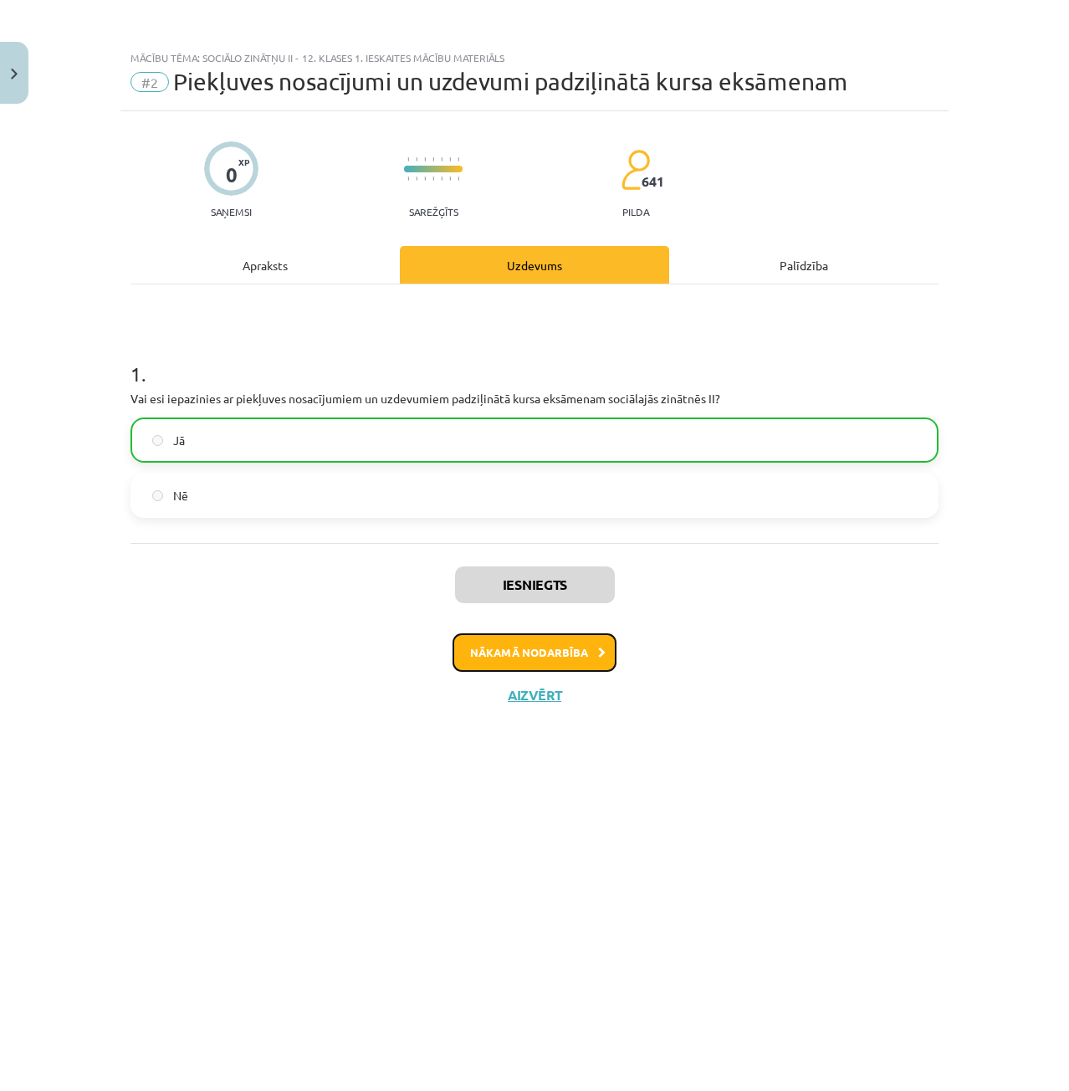
click at [547, 650] on button "Nākamā nodarbība" at bounding box center [535, 652] width 164 height 38
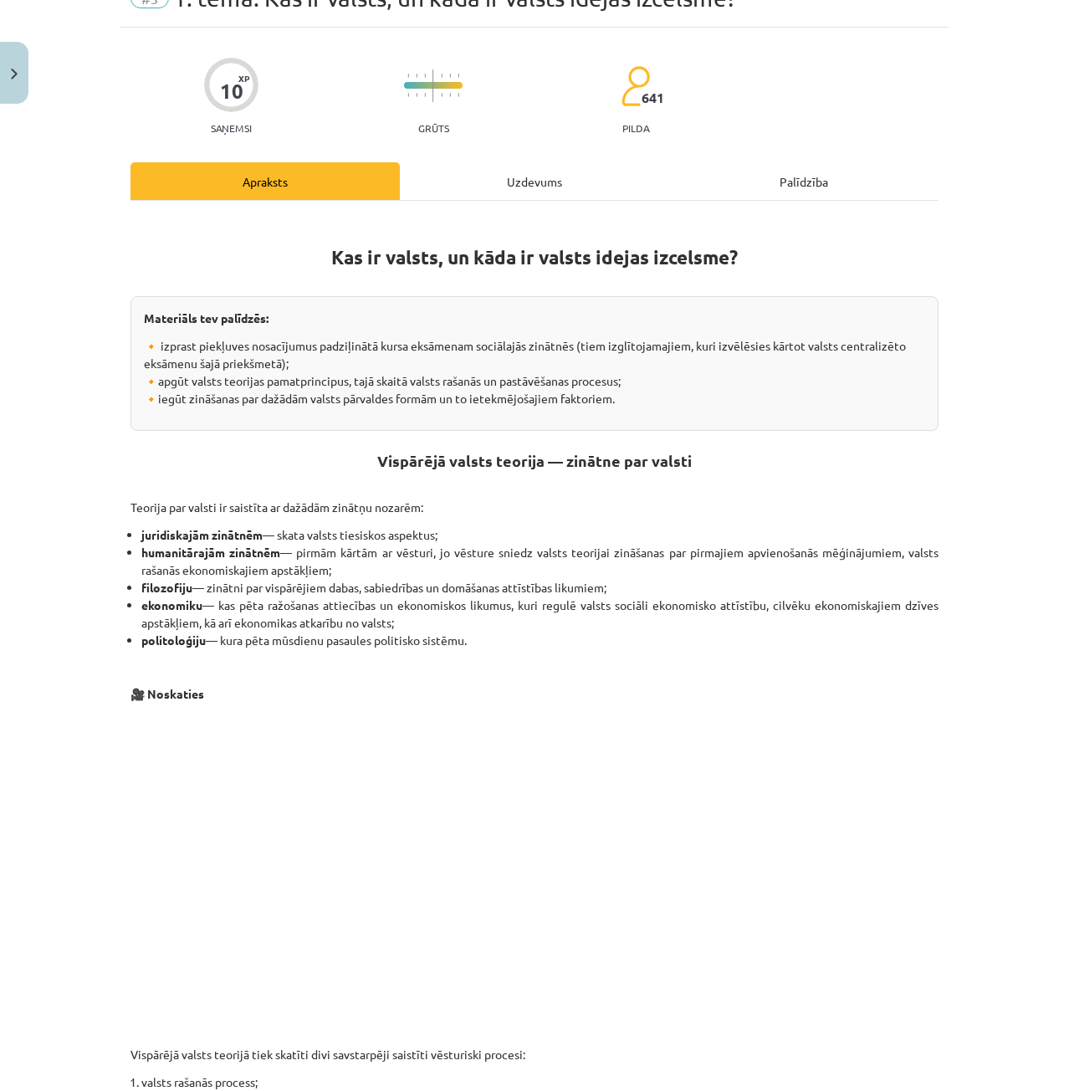
scroll to position [461, 0]
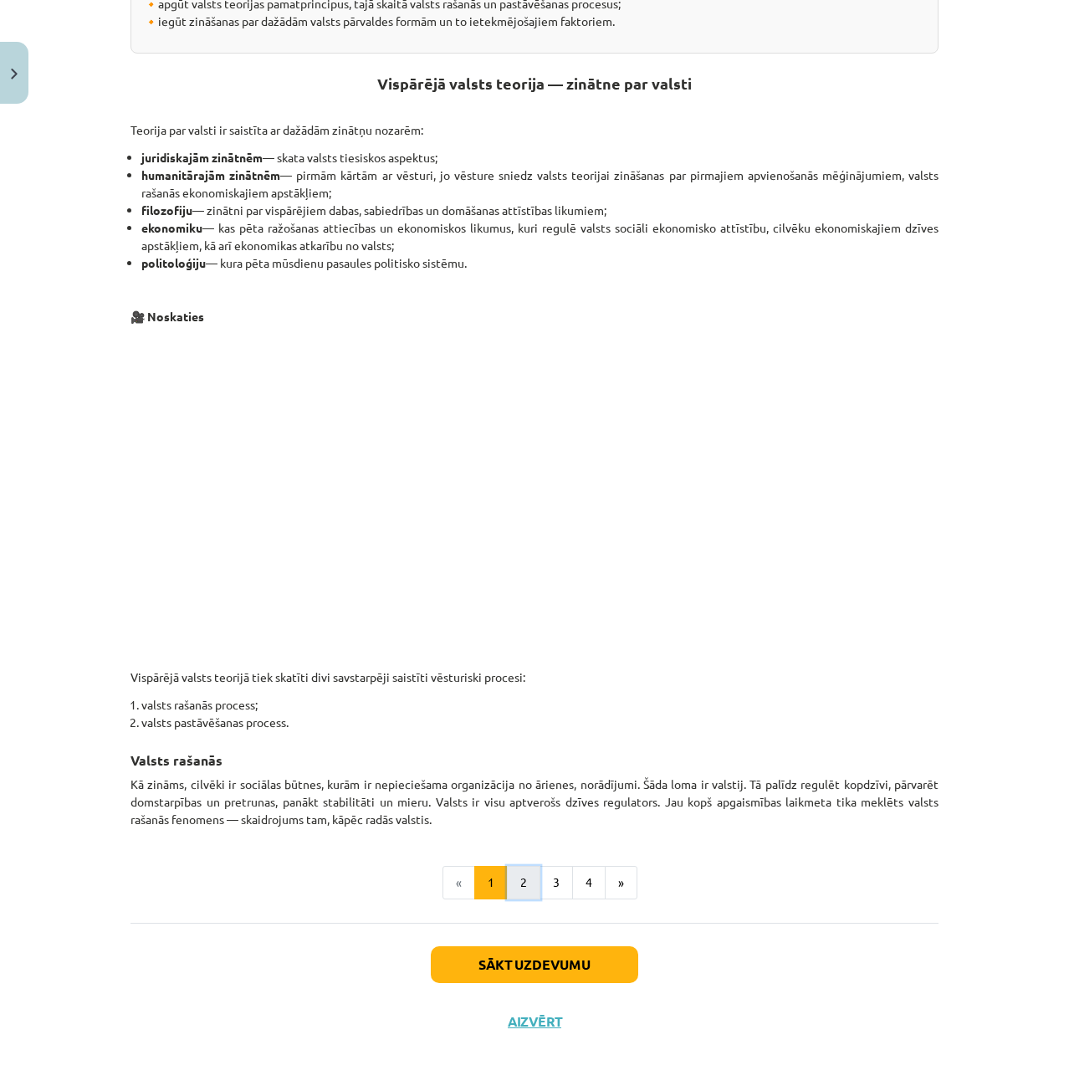
click at [507, 889] on button "2" at bounding box center [523, 882] width 33 height 33
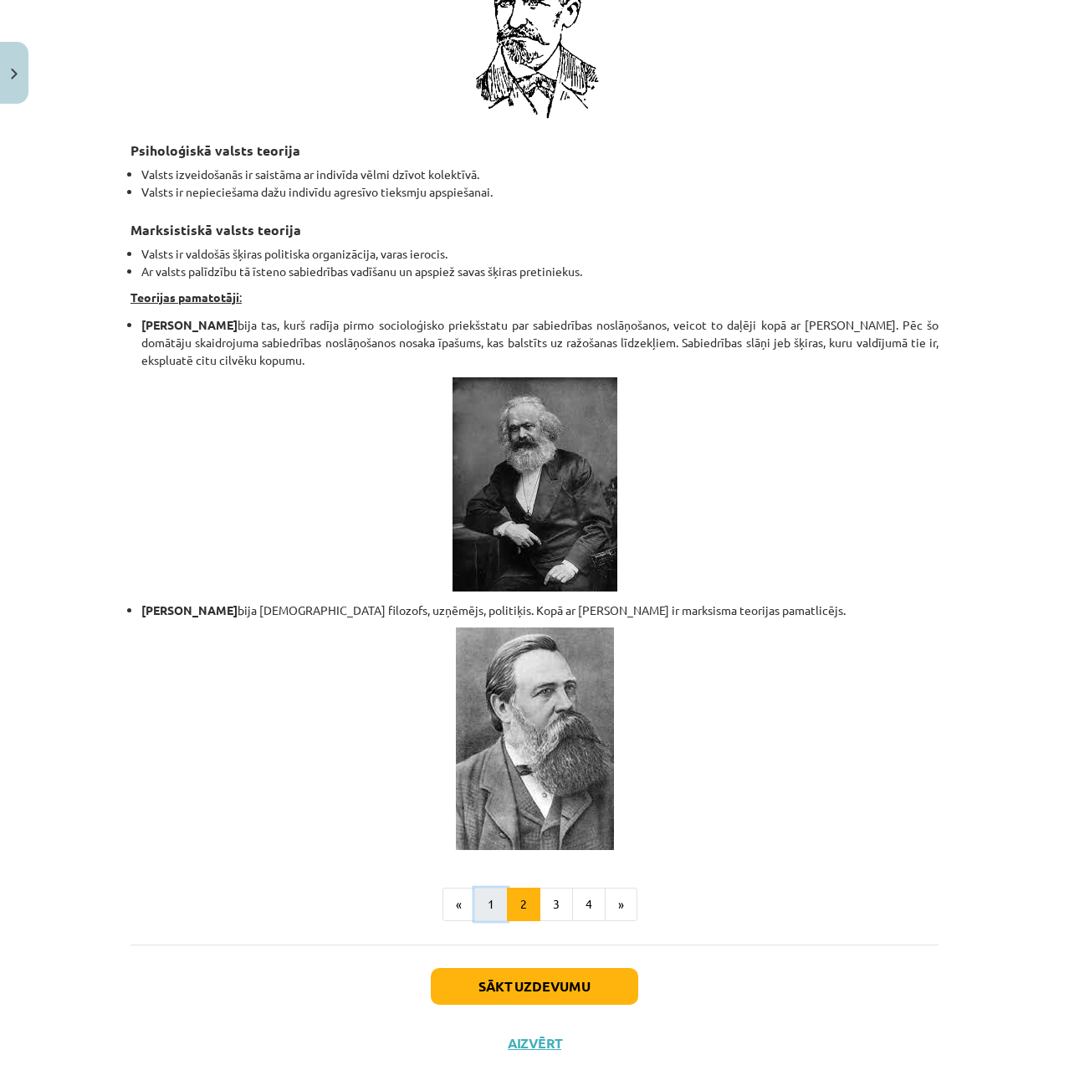
click at [480, 888] on button "1" at bounding box center [490, 904] width 33 height 33
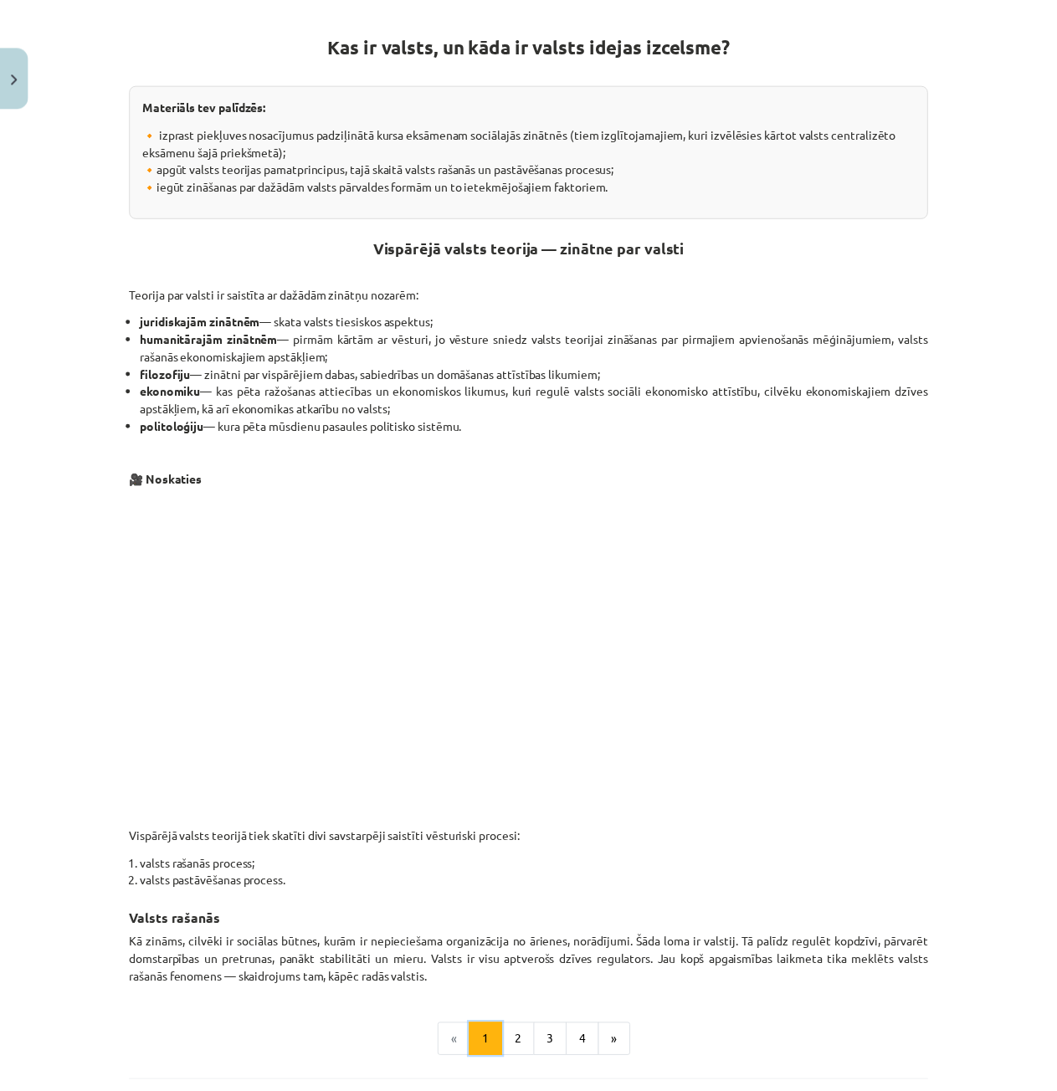
scroll to position [0, 0]
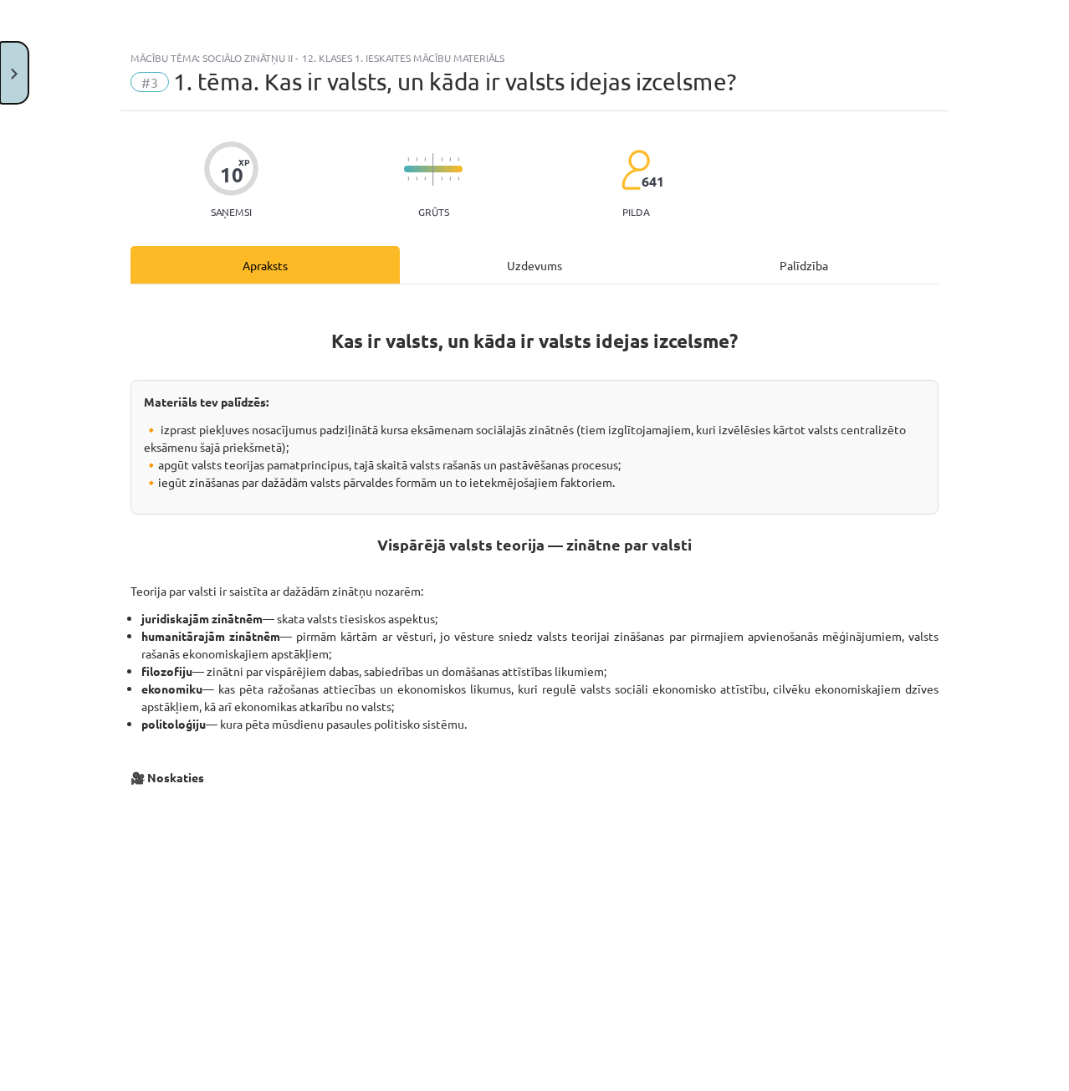
click at [14, 58] on button "Close" at bounding box center [14, 73] width 28 height 62
